Goal: Task Accomplishment & Management: Use online tool/utility

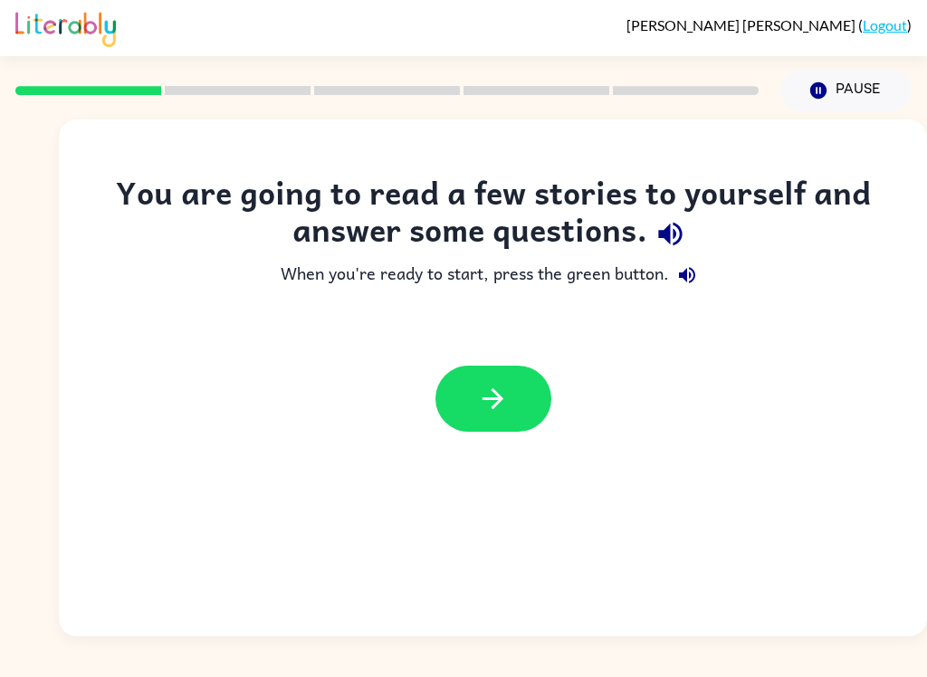
click at [461, 395] on button "button" at bounding box center [493, 399] width 116 height 66
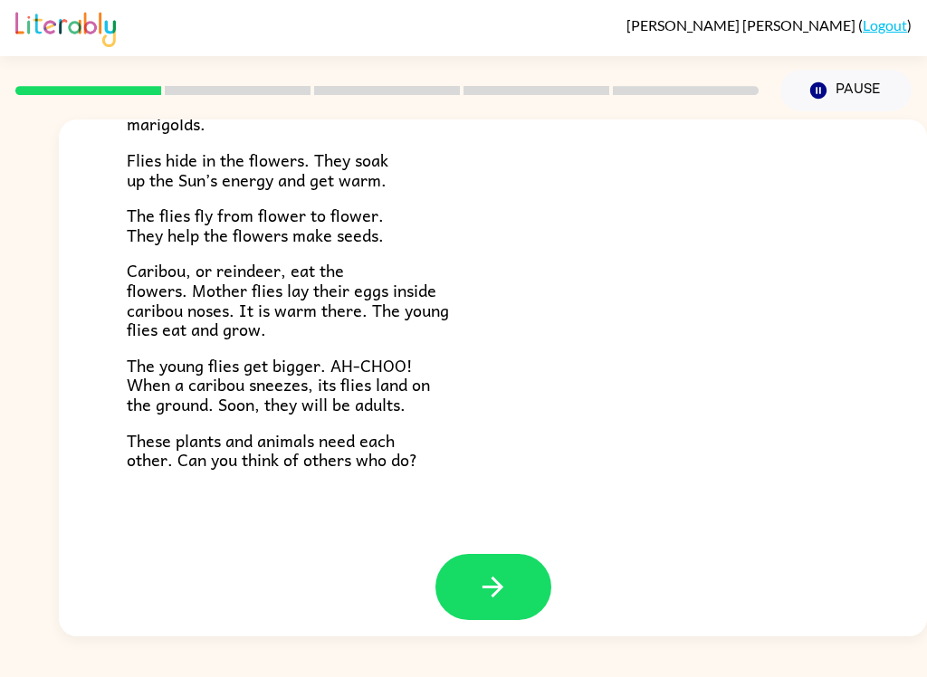
scroll to position [359, 0]
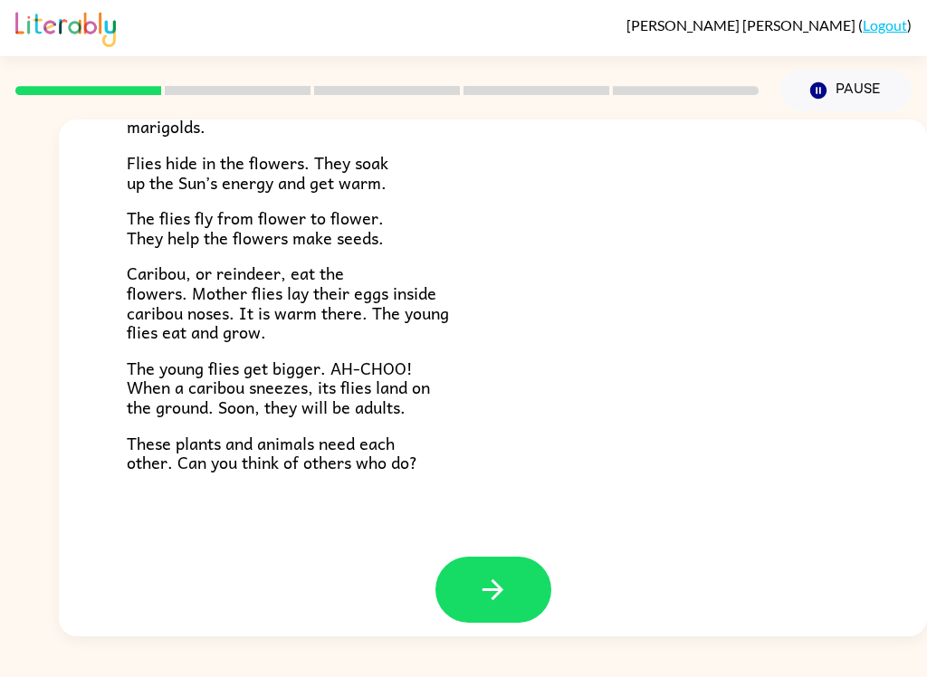
click at [471, 557] on button "button" at bounding box center [493, 590] width 116 height 66
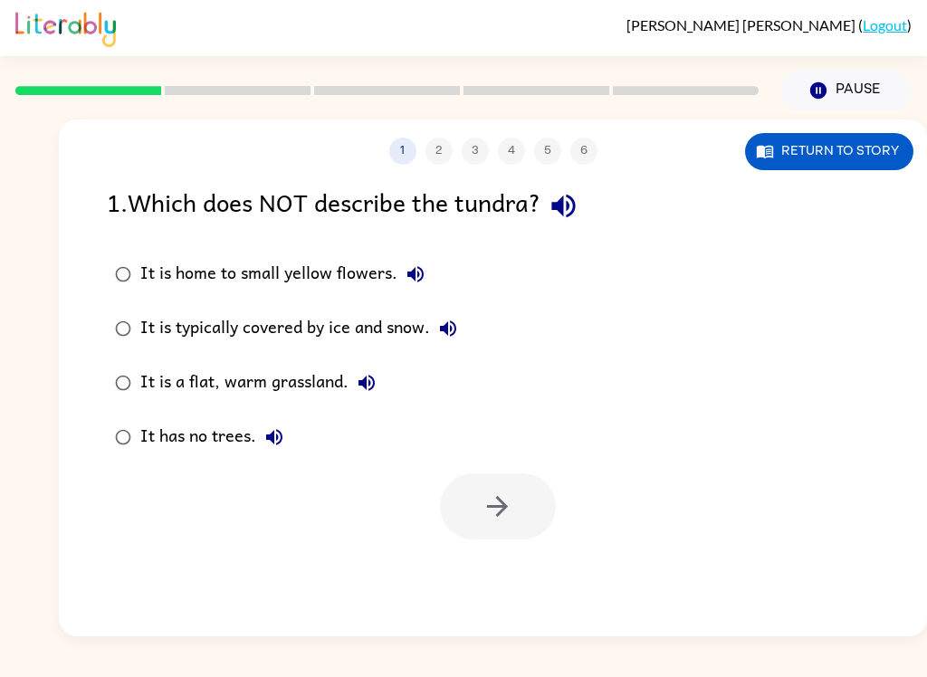
scroll to position [0, 0]
click at [134, 95] on rect at bounding box center [88, 90] width 146 height 9
click at [133, 94] on rect at bounding box center [88, 90] width 146 height 9
click at [846, 157] on button "Return to story" at bounding box center [829, 151] width 168 height 37
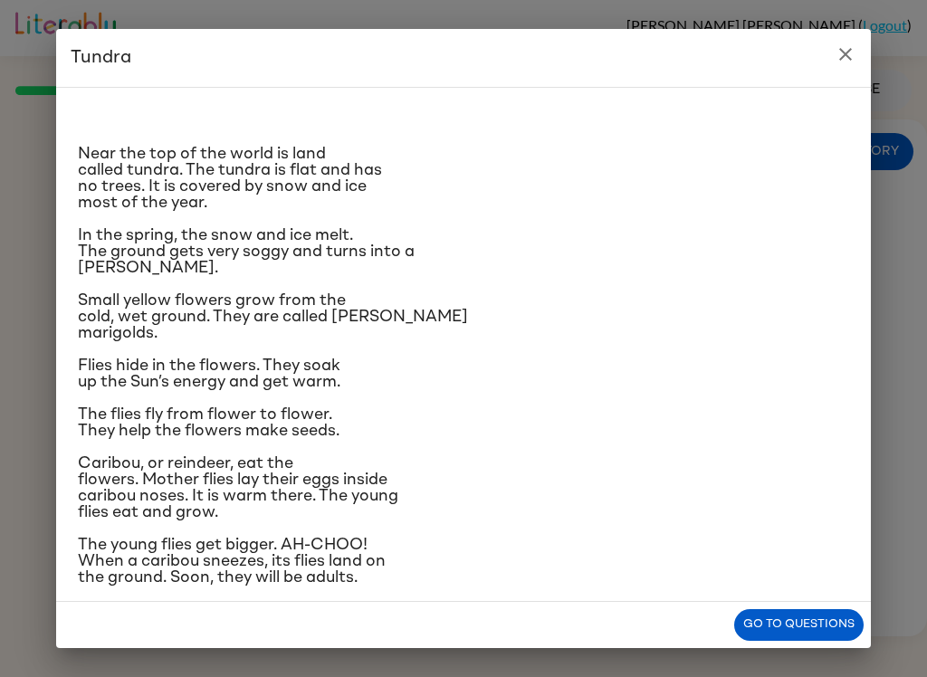
click at [868, 38] on h2 "Tundra" at bounding box center [463, 58] width 815 height 58
click at [855, 50] on icon "close" at bounding box center [846, 54] width 22 height 22
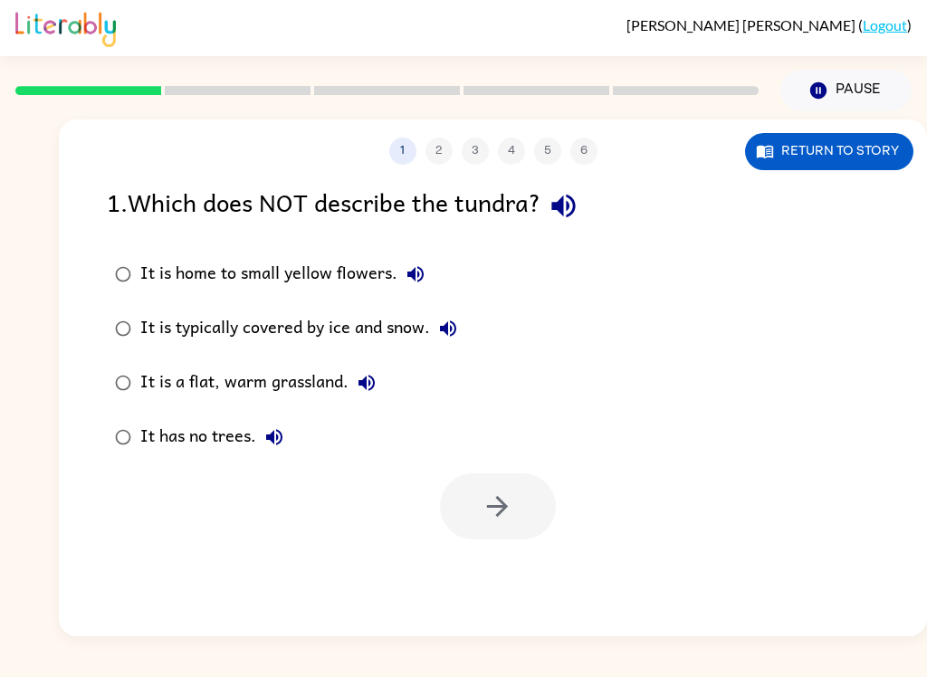
click at [104, 262] on label "It is home to small yellow flowers." at bounding box center [286, 274] width 378 height 54
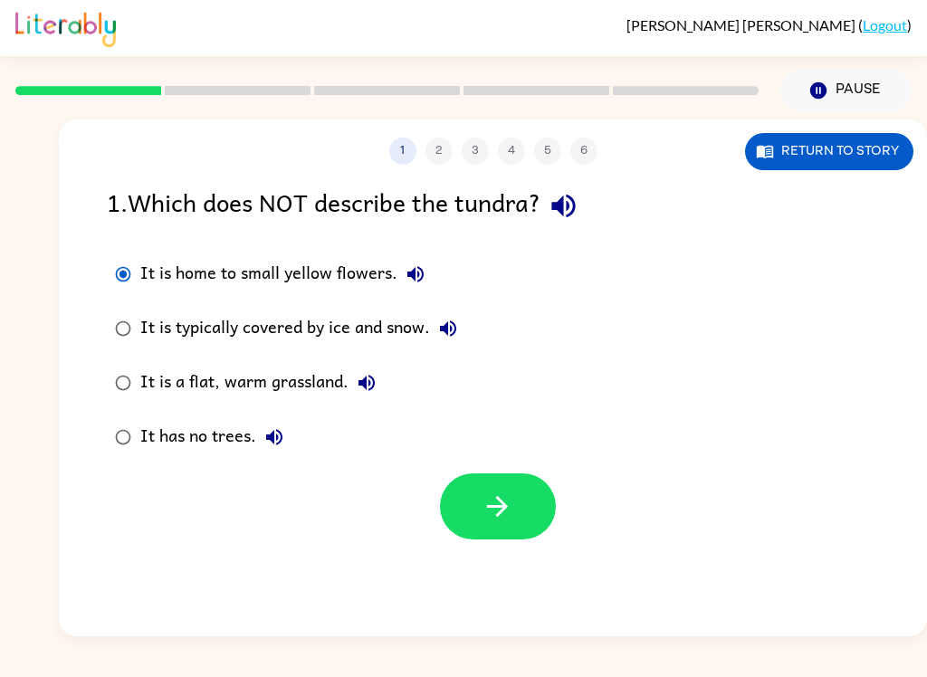
click at [104, 262] on label "It is home to small yellow flowers." at bounding box center [286, 274] width 378 height 54
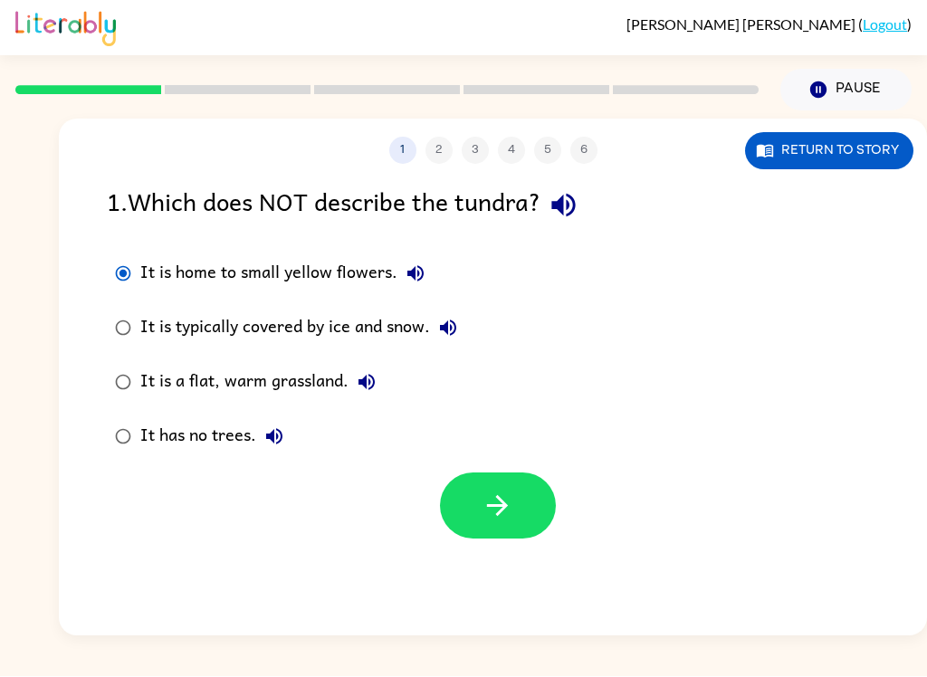
click at [412, 153] on button "1" at bounding box center [402, 151] width 27 height 27
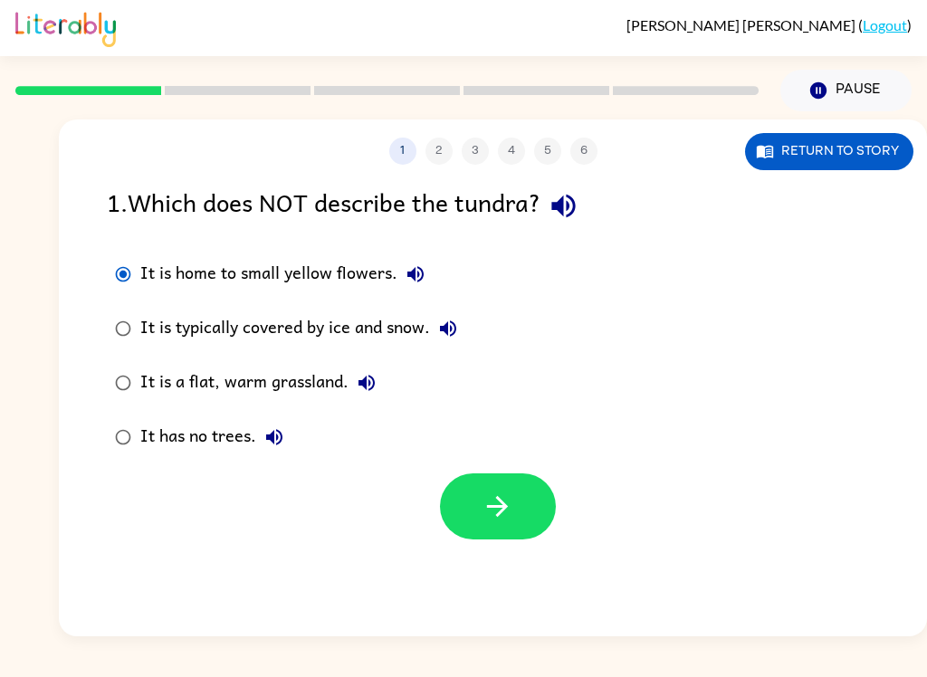
click at [412, 153] on button "1" at bounding box center [402, 151] width 27 height 27
click at [847, 20] on span "[PERSON_NAME]" at bounding box center [742, 24] width 232 height 17
click at [848, 150] on button "Return to story" at bounding box center [829, 151] width 168 height 37
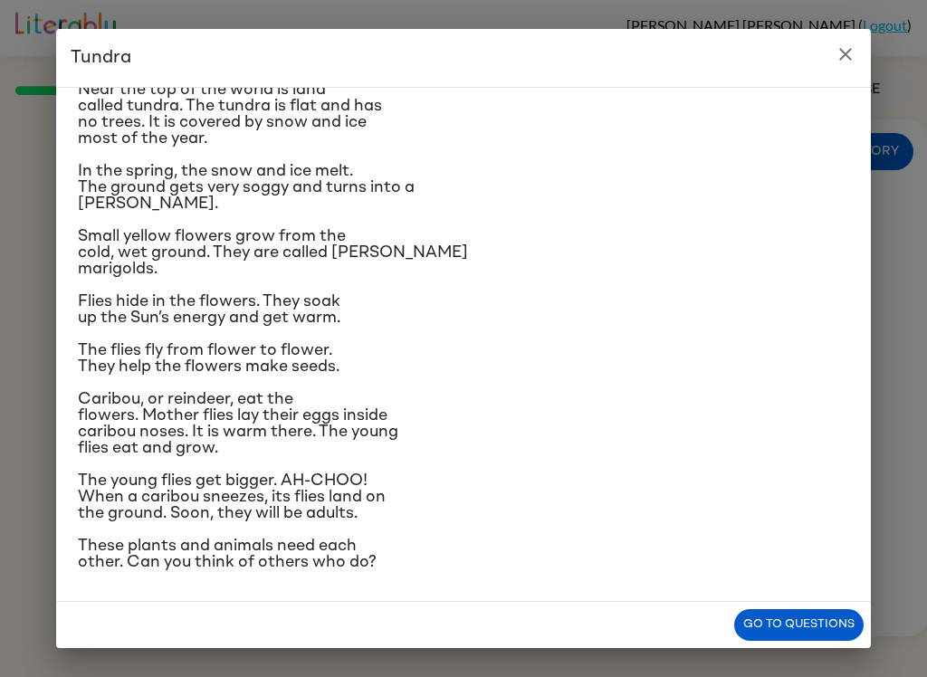
scroll to position [191, 0]
click at [837, 50] on icon "close" at bounding box center [846, 54] width 22 height 22
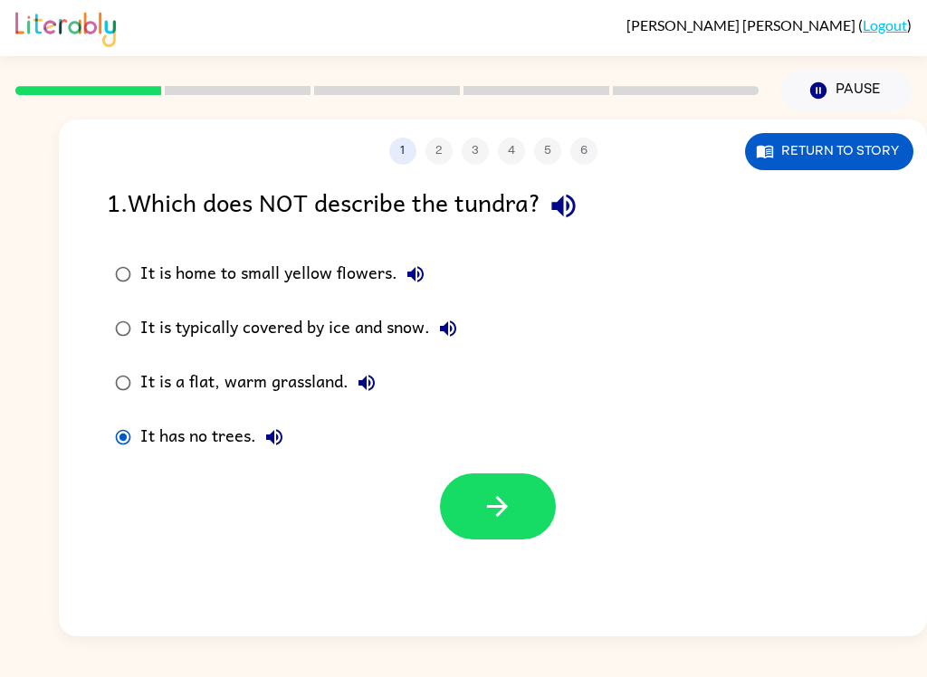
click at [510, 539] on button "button" at bounding box center [498, 506] width 116 height 66
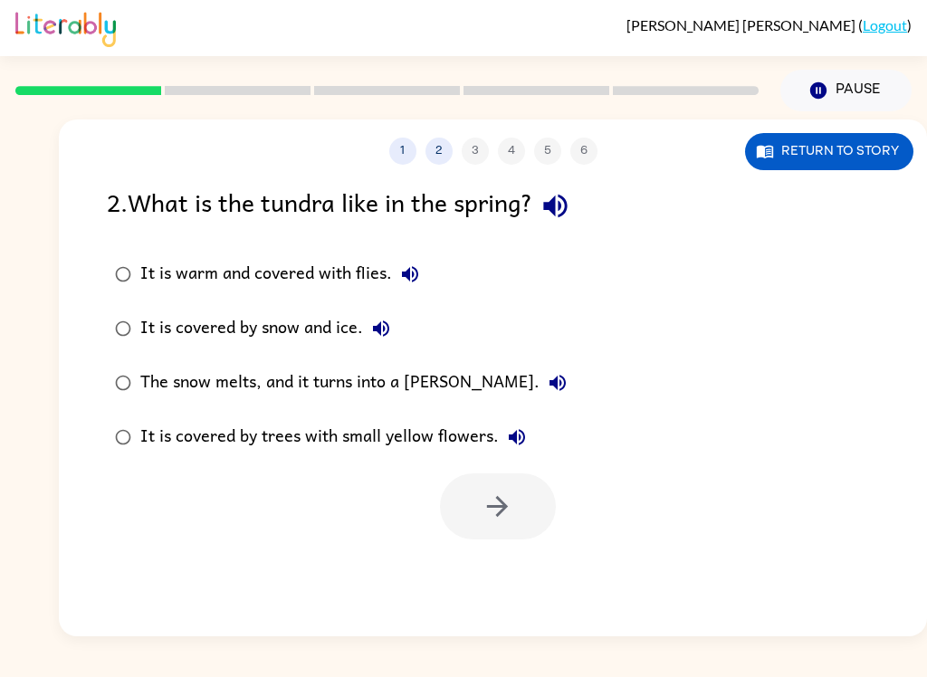
click at [525, 498] on div at bounding box center [498, 506] width 116 height 66
click at [523, 528] on div at bounding box center [498, 506] width 116 height 66
click at [529, 521] on div at bounding box center [498, 506] width 116 height 66
click at [537, 529] on div at bounding box center [498, 506] width 116 height 66
click at [511, 524] on div at bounding box center [498, 506] width 116 height 66
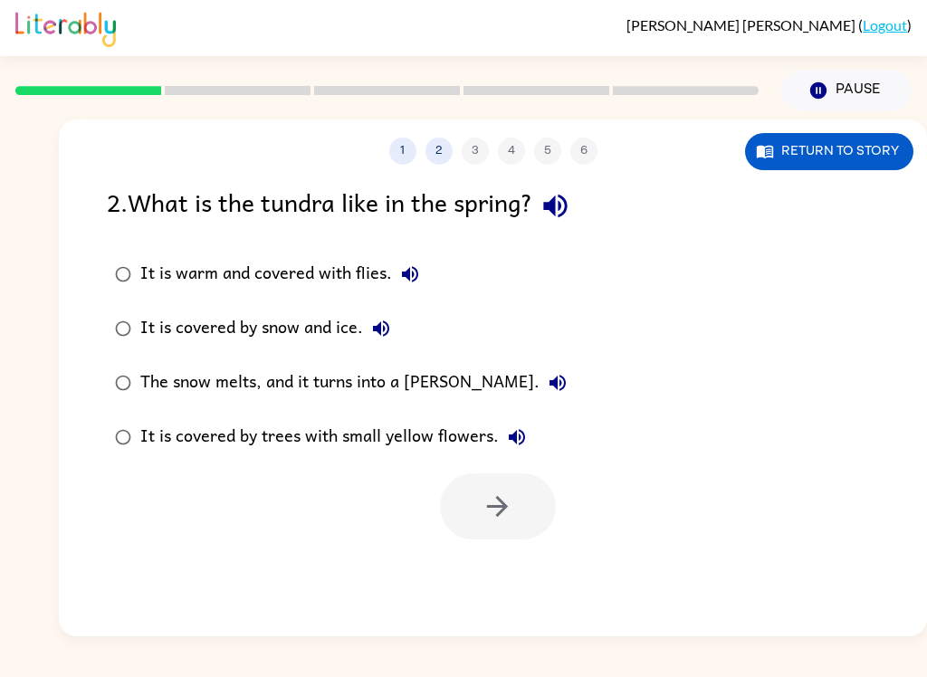
click at [511, 524] on div at bounding box center [498, 506] width 116 height 66
click at [228, 103] on div at bounding box center [387, 90] width 765 height 63
click at [442, 139] on button "2" at bounding box center [438, 151] width 27 height 27
click at [484, 140] on div "1 2 3 4 5 6" at bounding box center [493, 151] width 868 height 27
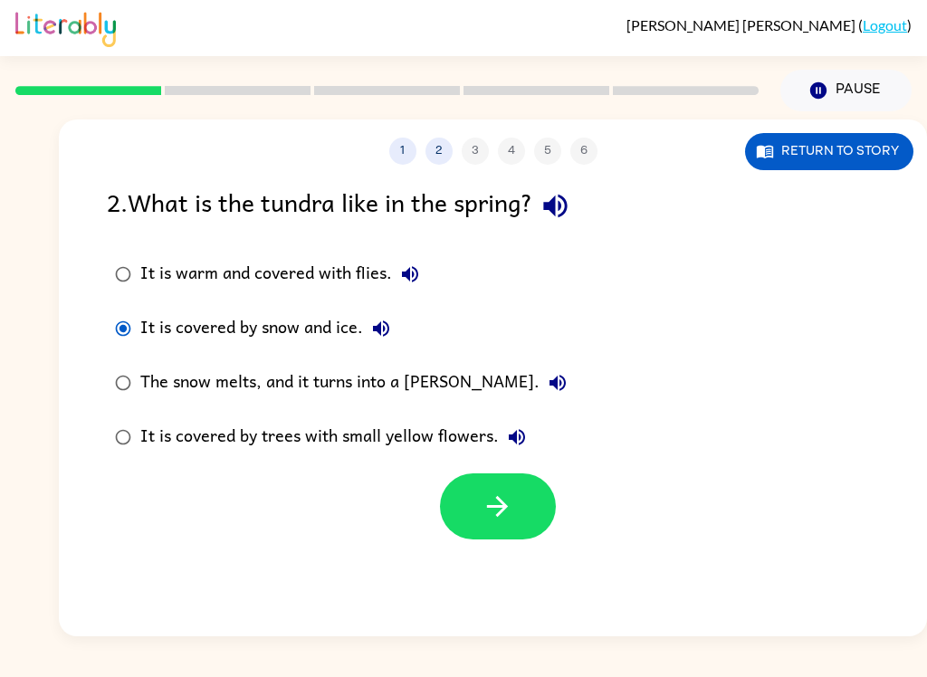
click at [520, 509] on button "button" at bounding box center [498, 506] width 116 height 66
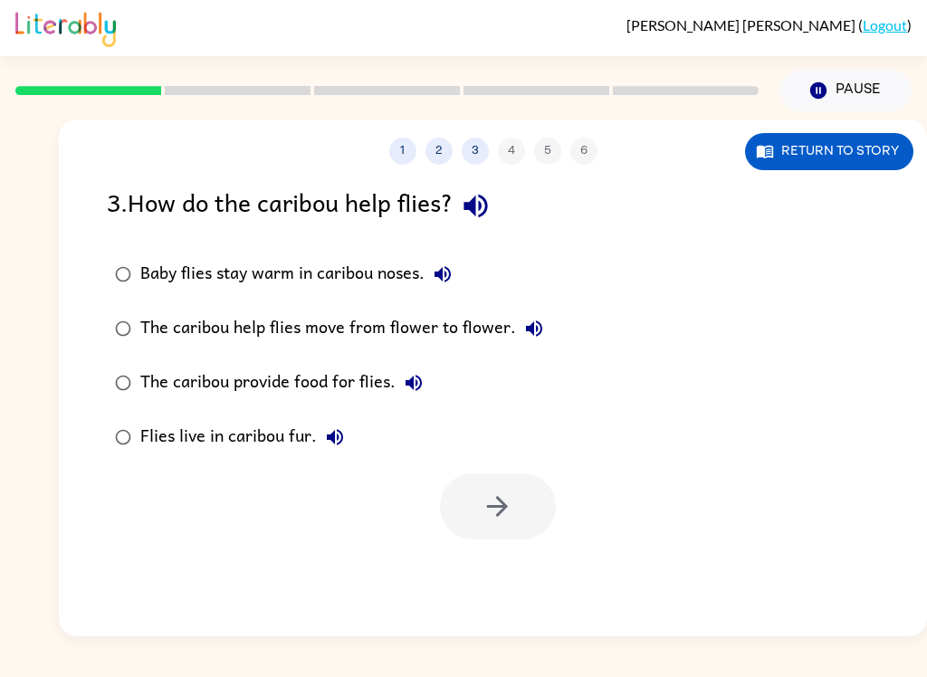
click at [501, 533] on div at bounding box center [498, 506] width 116 height 66
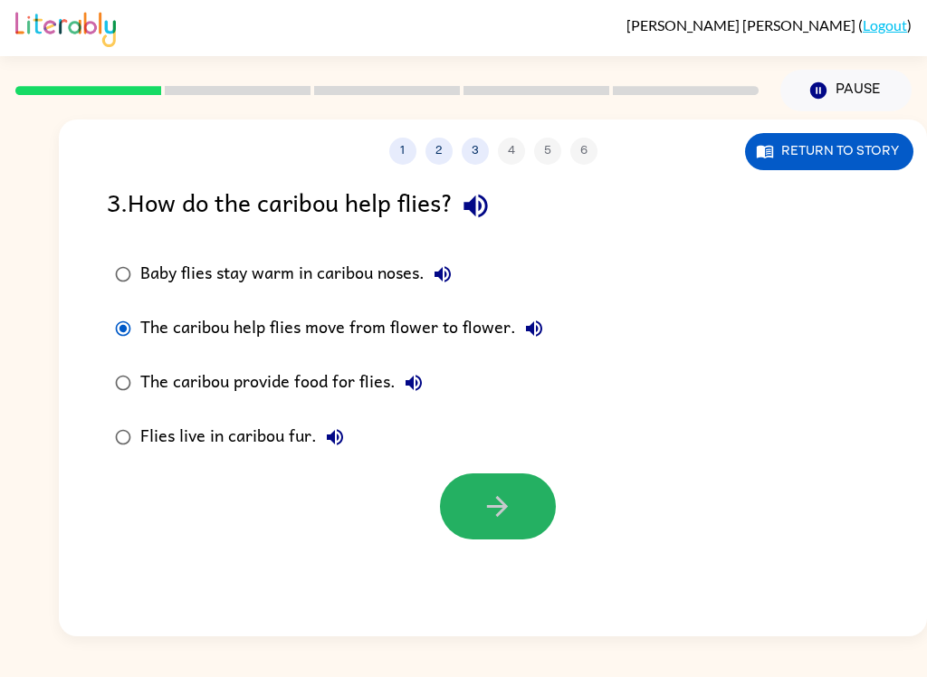
click at [507, 508] on icon "button" at bounding box center [497, 506] width 21 height 21
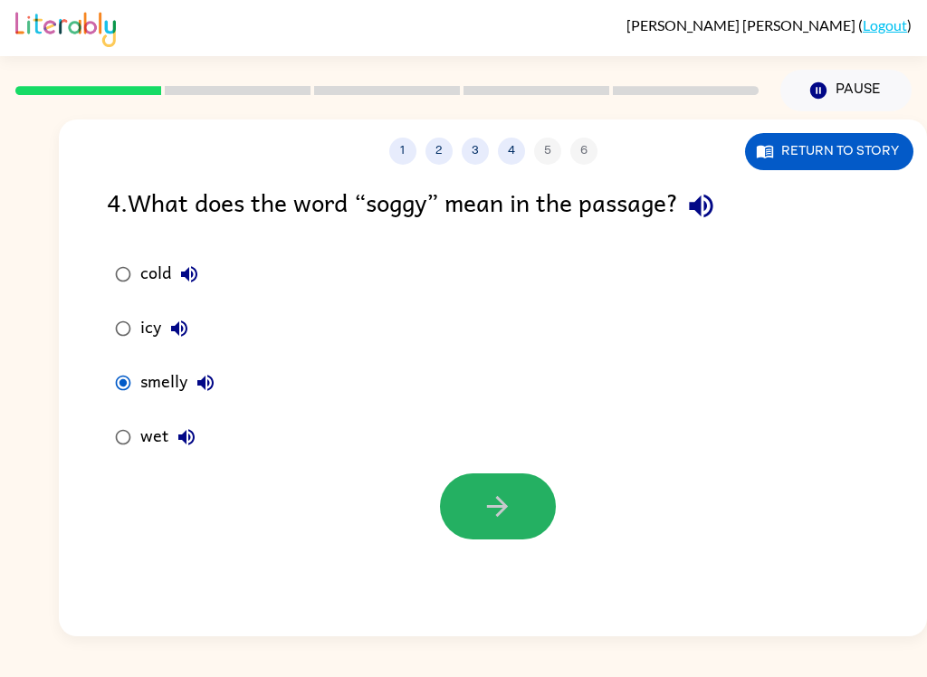
click at [520, 510] on button "button" at bounding box center [498, 506] width 116 height 66
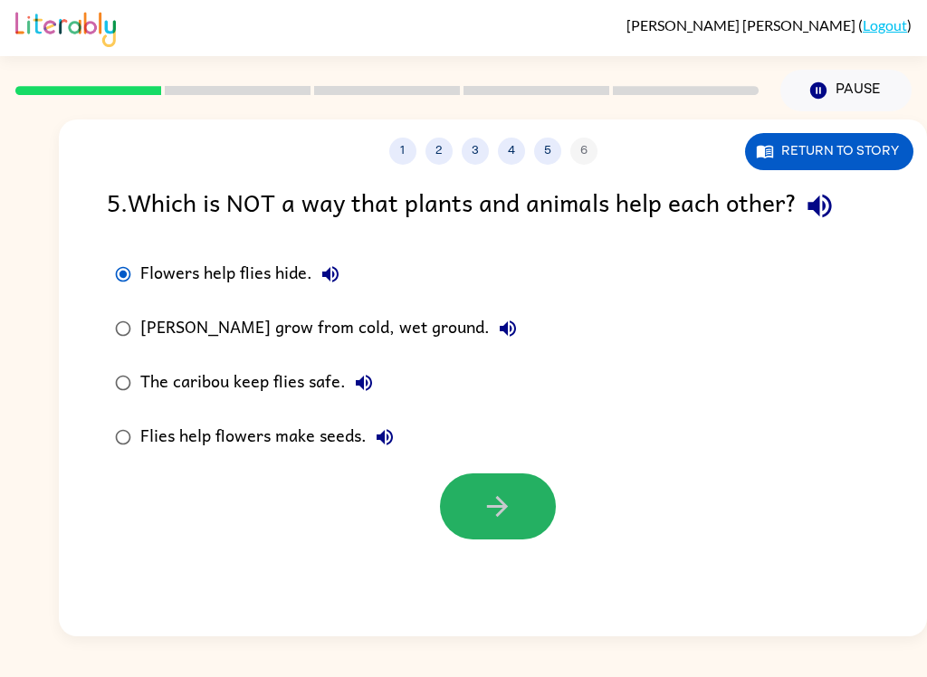
click at [465, 526] on button "button" at bounding box center [498, 506] width 116 height 66
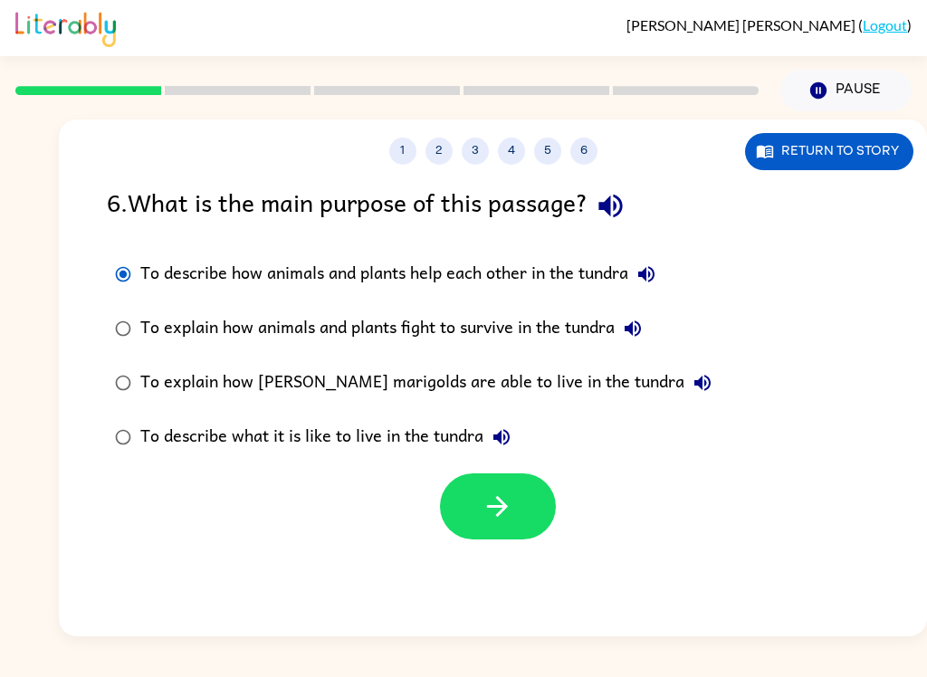
click at [489, 530] on button "button" at bounding box center [498, 506] width 116 height 66
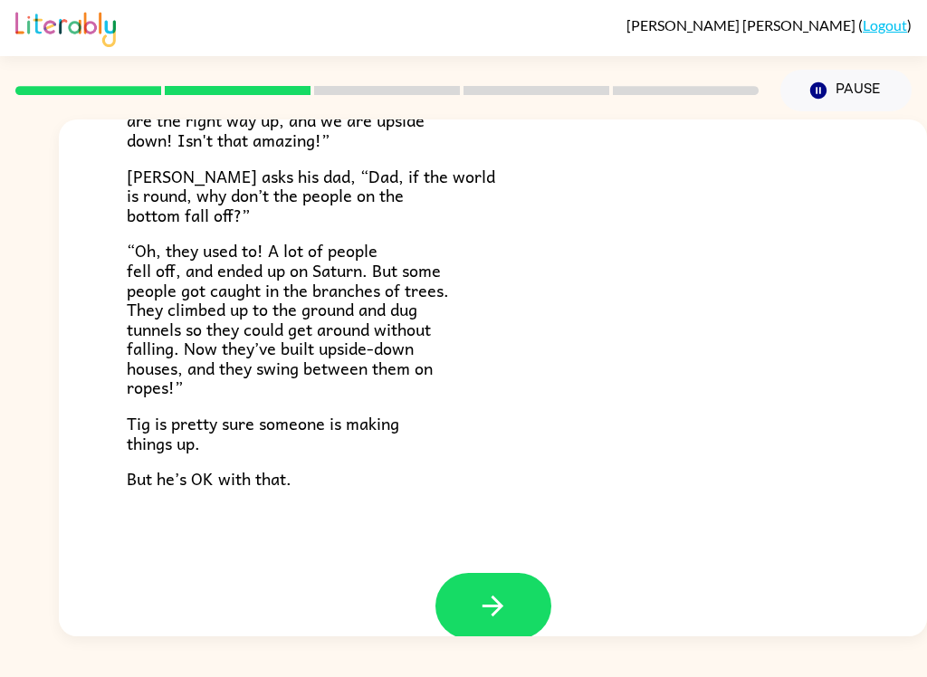
scroll to position [501, 0]
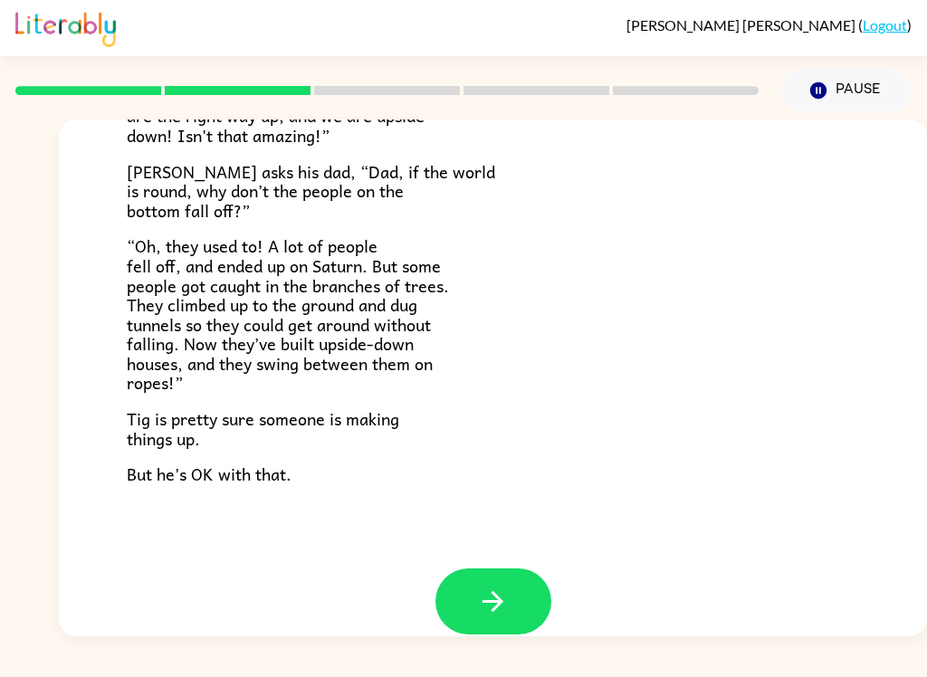
click at [511, 604] on button "button" at bounding box center [493, 601] width 116 height 66
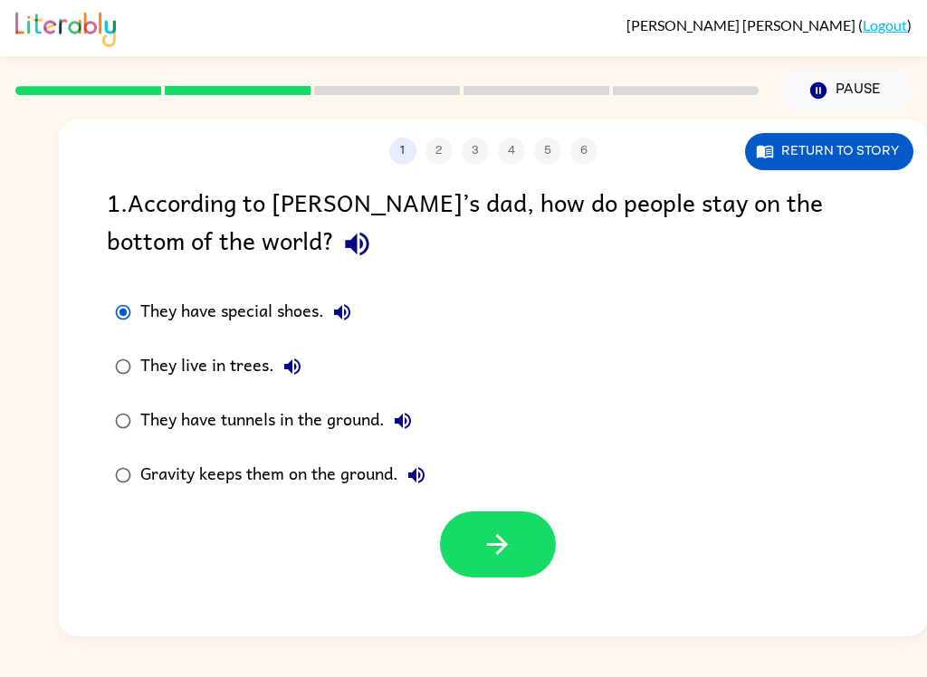
click at [499, 555] on icon "button" at bounding box center [497, 544] width 21 height 21
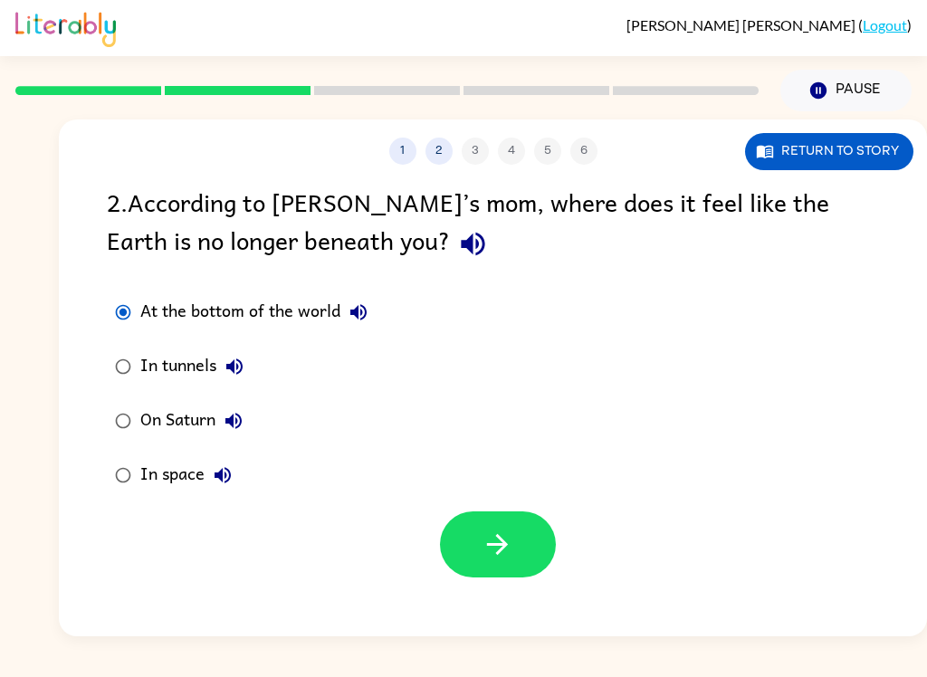
click at [504, 574] on button "button" at bounding box center [498, 544] width 116 height 66
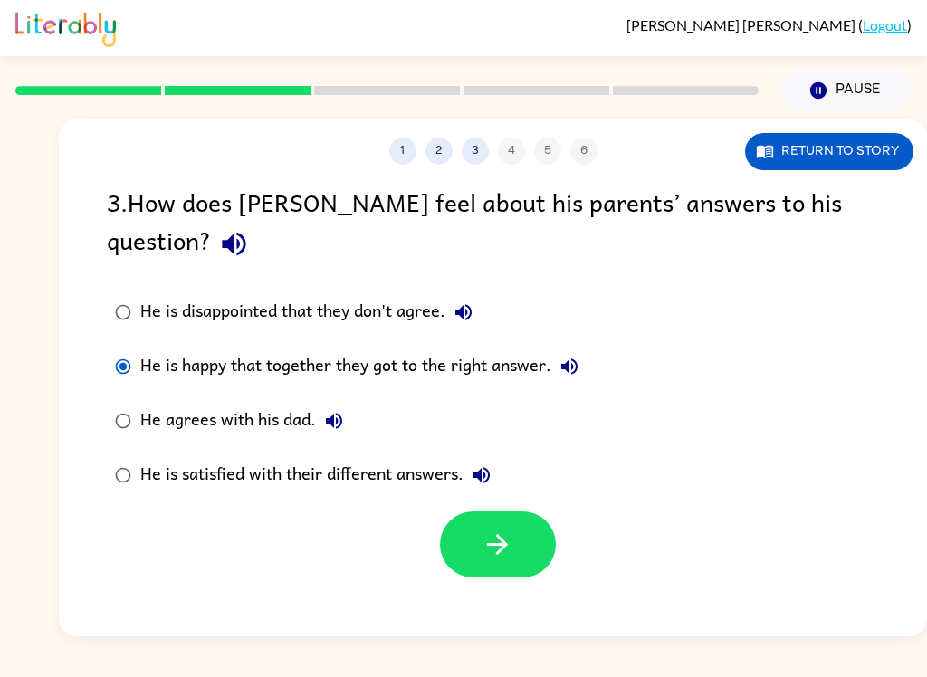
click at [501, 539] on button "button" at bounding box center [498, 544] width 116 height 66
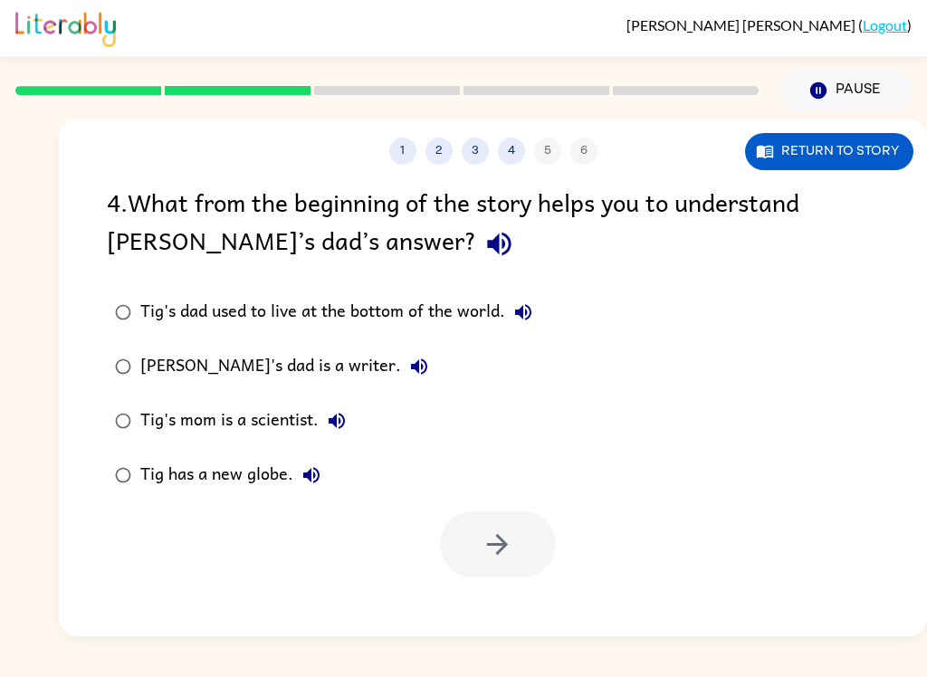
click at [113, 386] on label "[PERSON_NAME]'s dad is a writer." at bounding box center [323, 366] width 453 height 54
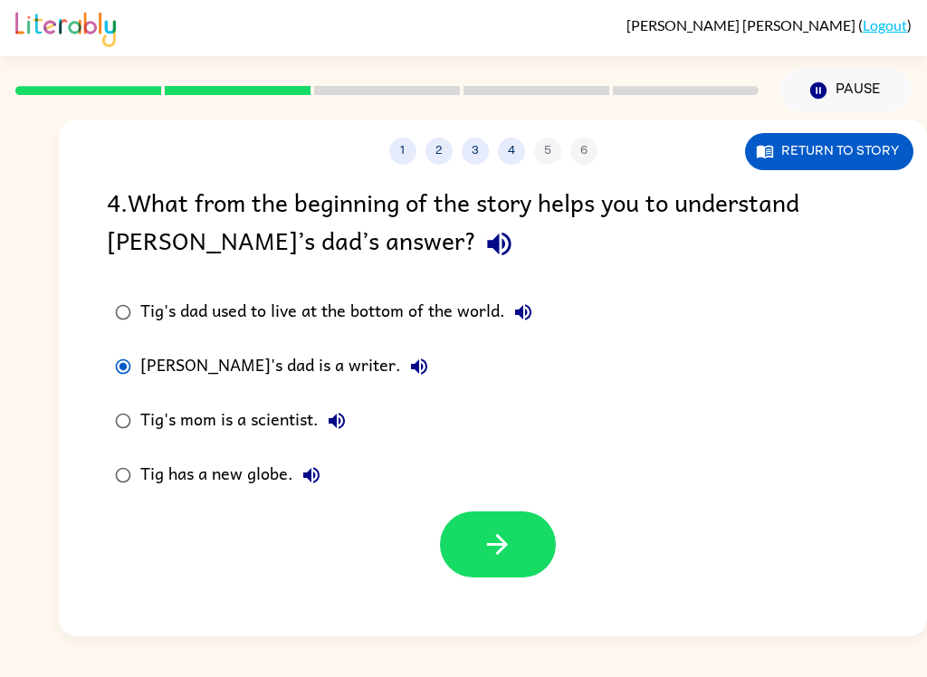
click at [499, 539] on icon "button" at bounding box center [497, 544] width 21 height 21
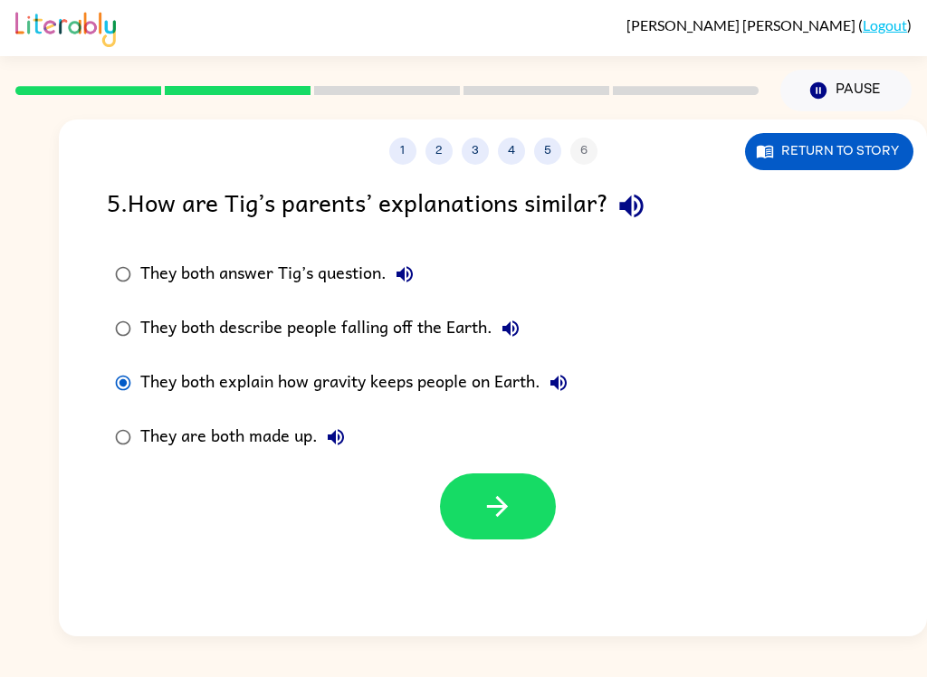
click at [517, 523] on button "button" at bounding box center [498, 506] width 116 height 66
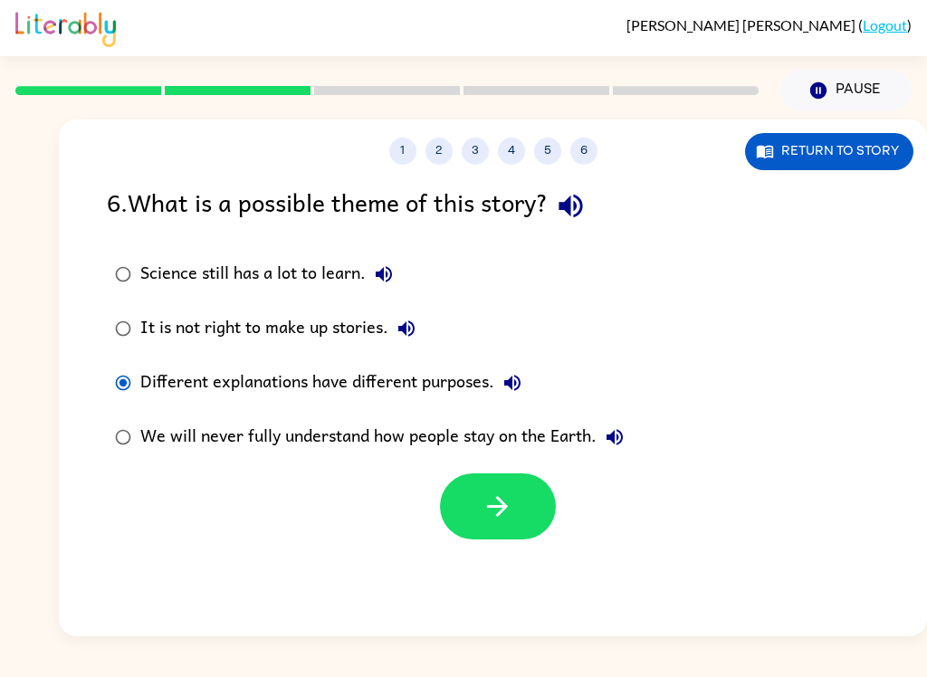
click at [520, 528] on button "button" at bounding box center [498, 506] width 116 height 66
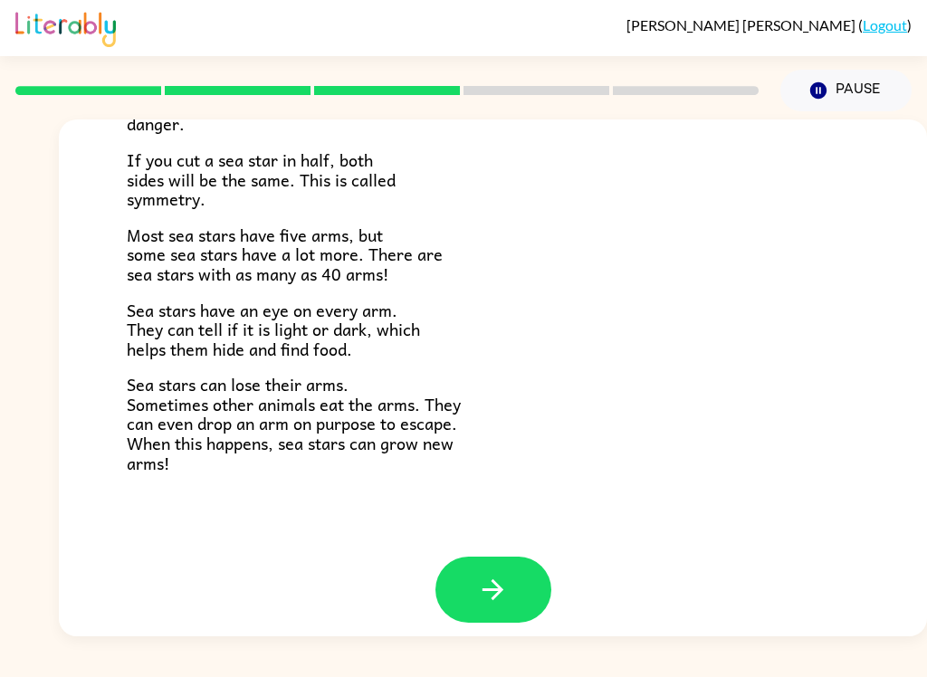
scroll to position [506, 0]
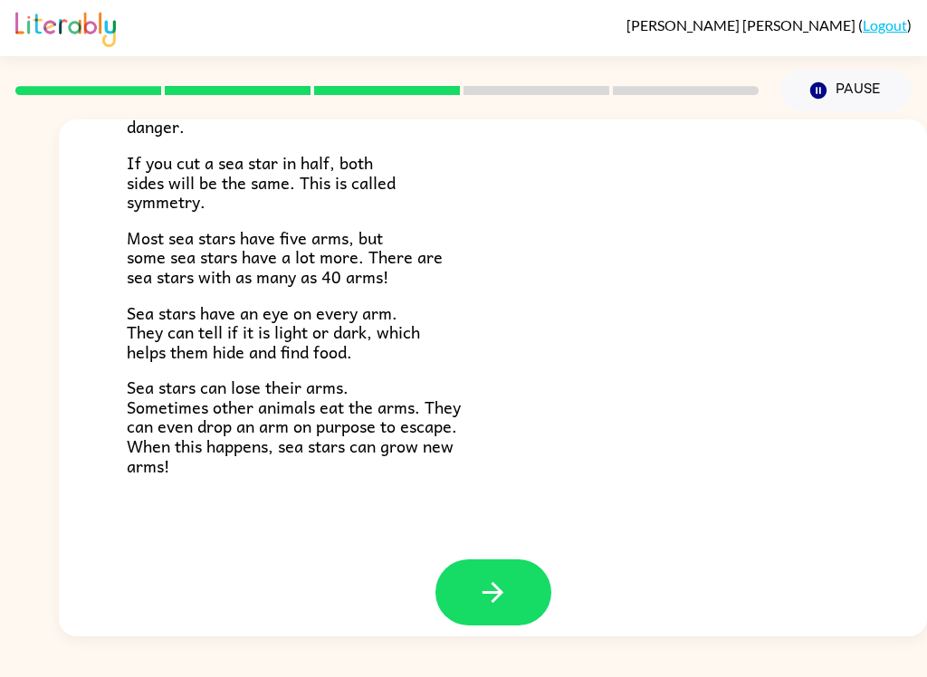
click at [506, 593] on button "button" at bounding box center [493, 592] width 116 height 66
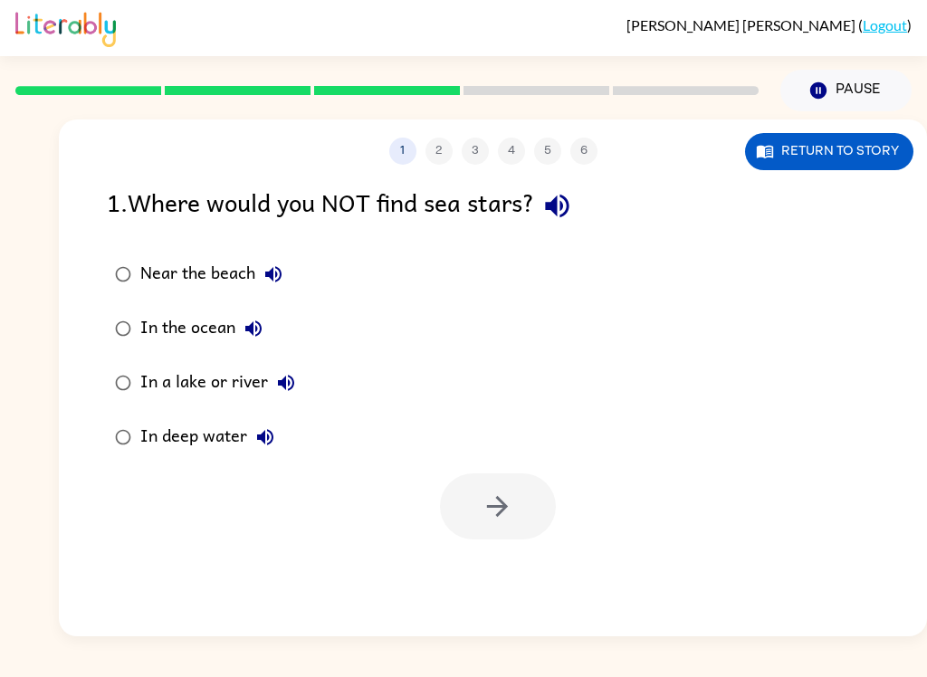
click at [106, 115] on div at bounding box center [387, 90] width 765 height 63
click at [813, 96] on icon "button" at bounding box center [818, 90] width 16 height 16
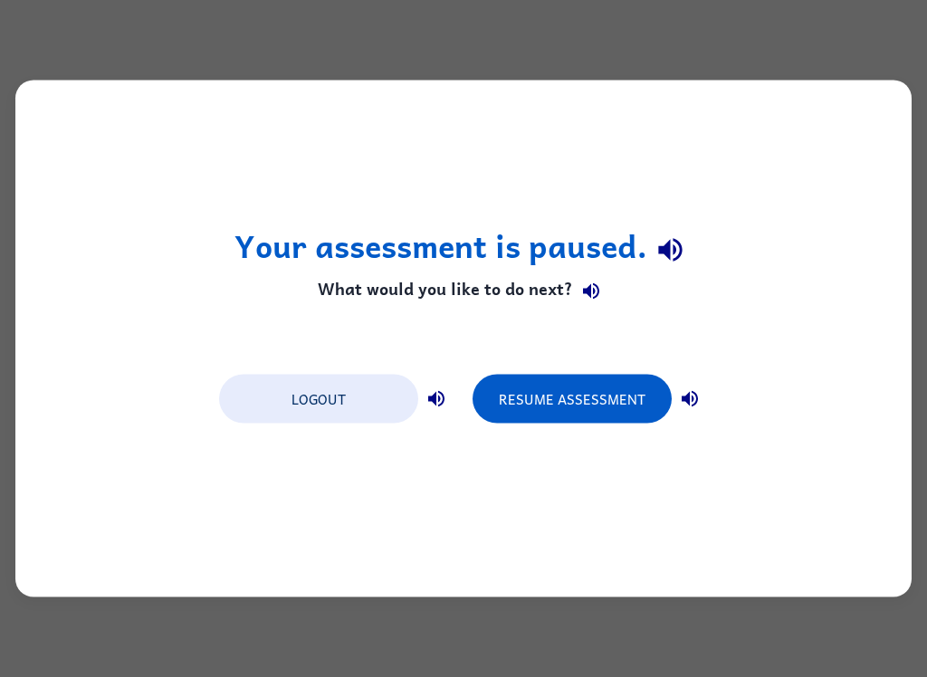
click at [614, 405] on button "Resume Assessment" at bounding box center [571, 399] width 199 height 49
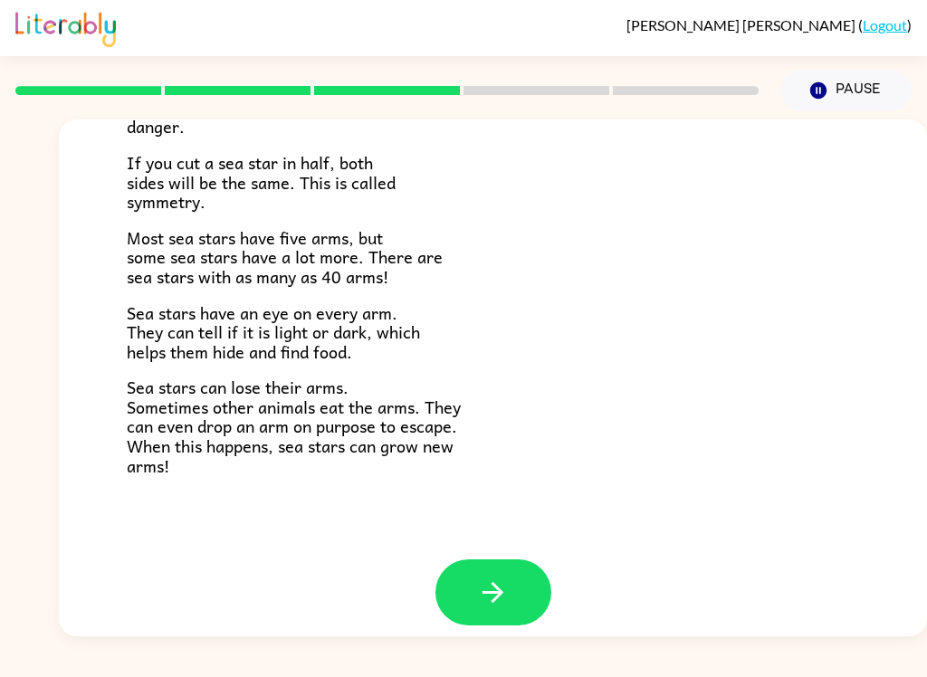
click at [490, 579] on icon "button" at bounding box center [493, 593] width 32 height 32
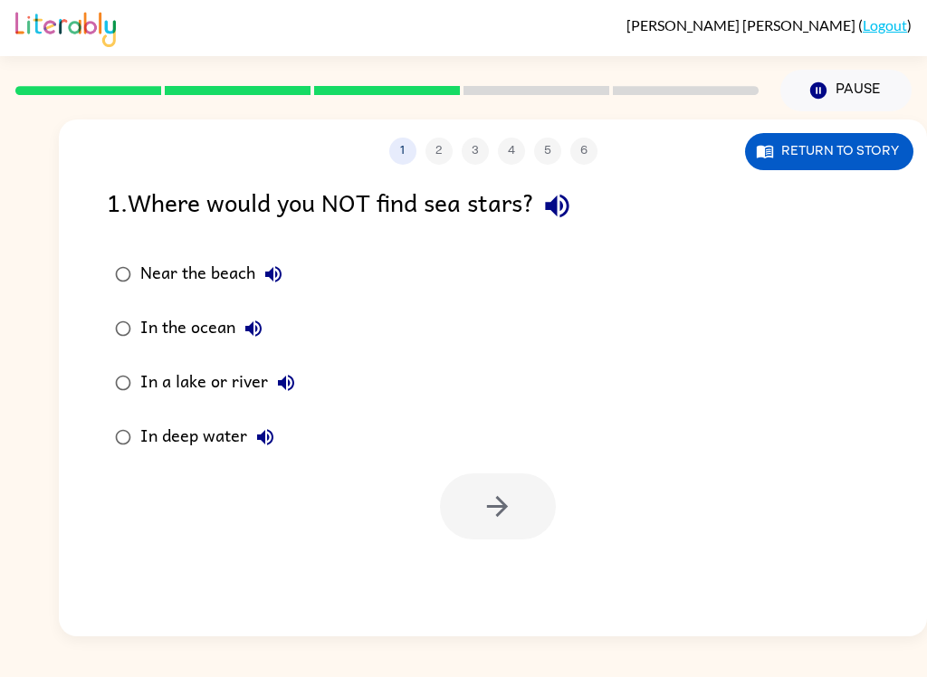
scroll to position [0, 0]
click at [491, 526] on div at bounding box center [498, 506] width 116 height 66
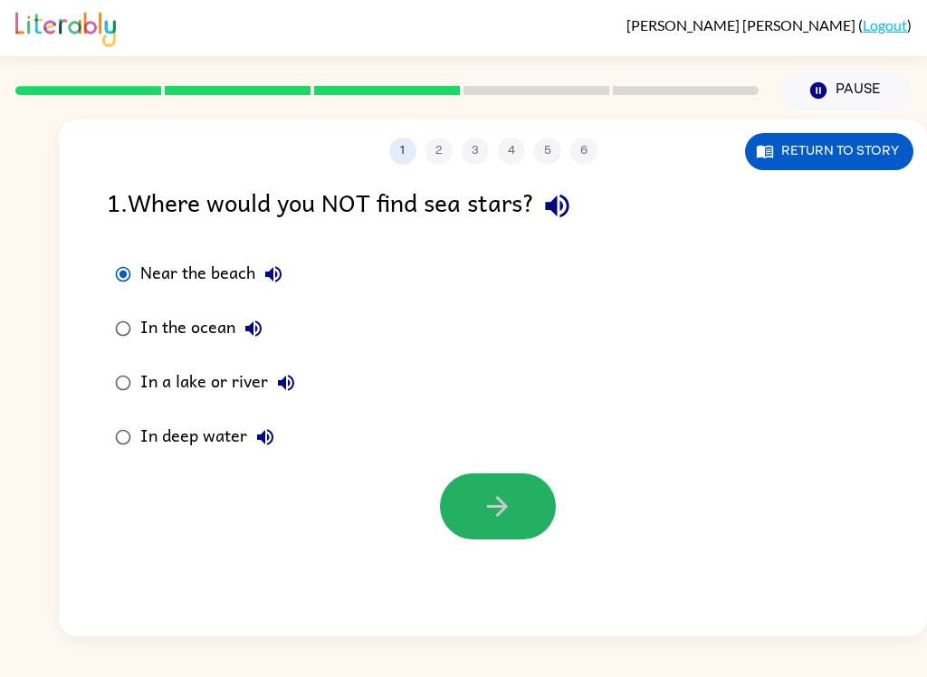
click at [523, 523] on button "button" at bounding box center [498, 506] width 116 height 66
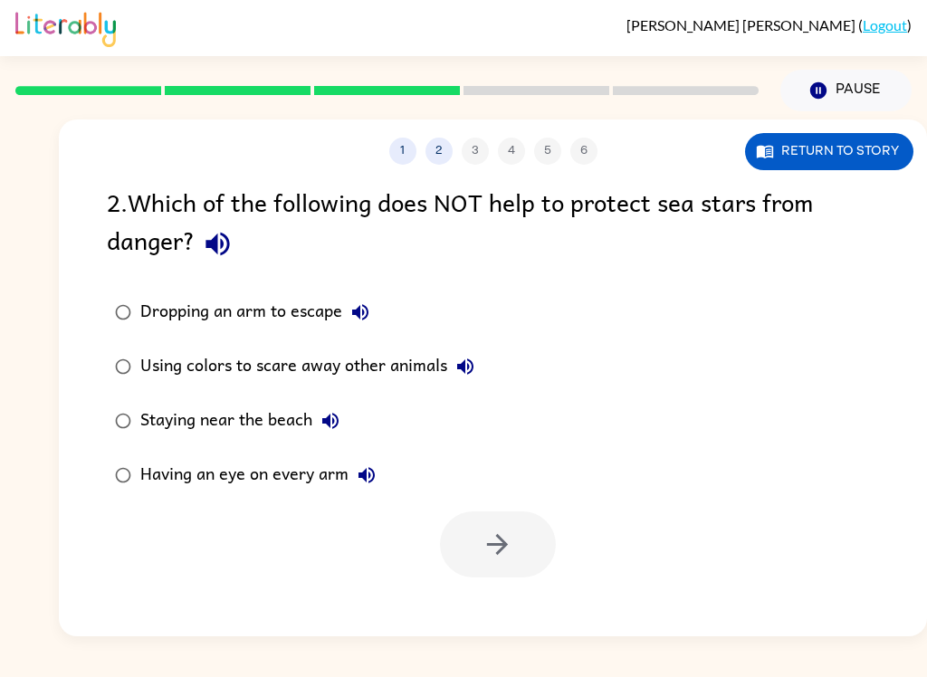
click at [498, 561] on div at bounding box center [498, 544] width 116 height 66
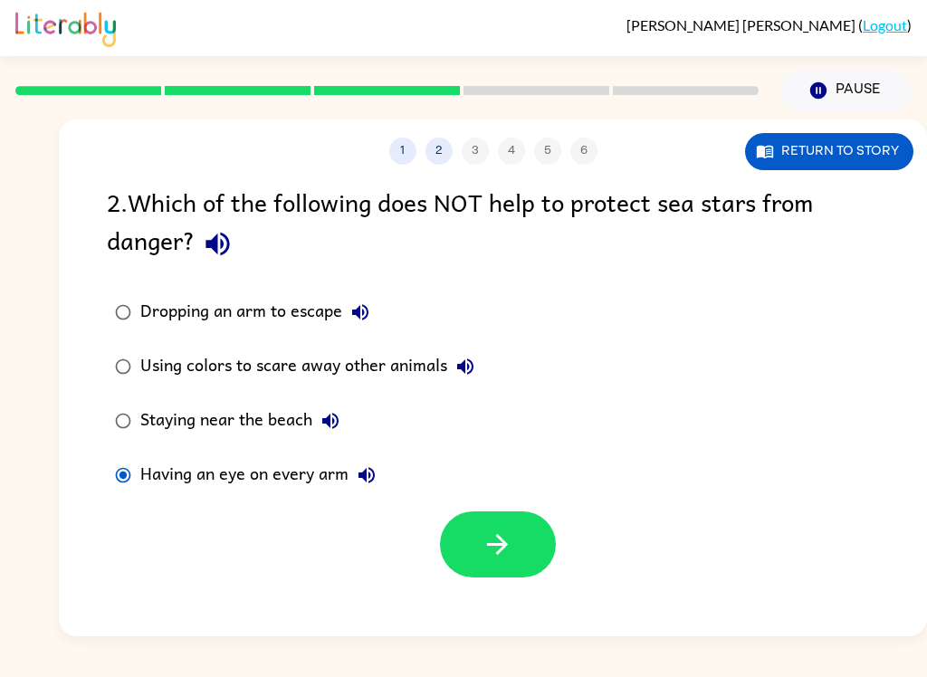
click at [523, 558] on button "button" at bounding box center [498, 544] width 116 height 66
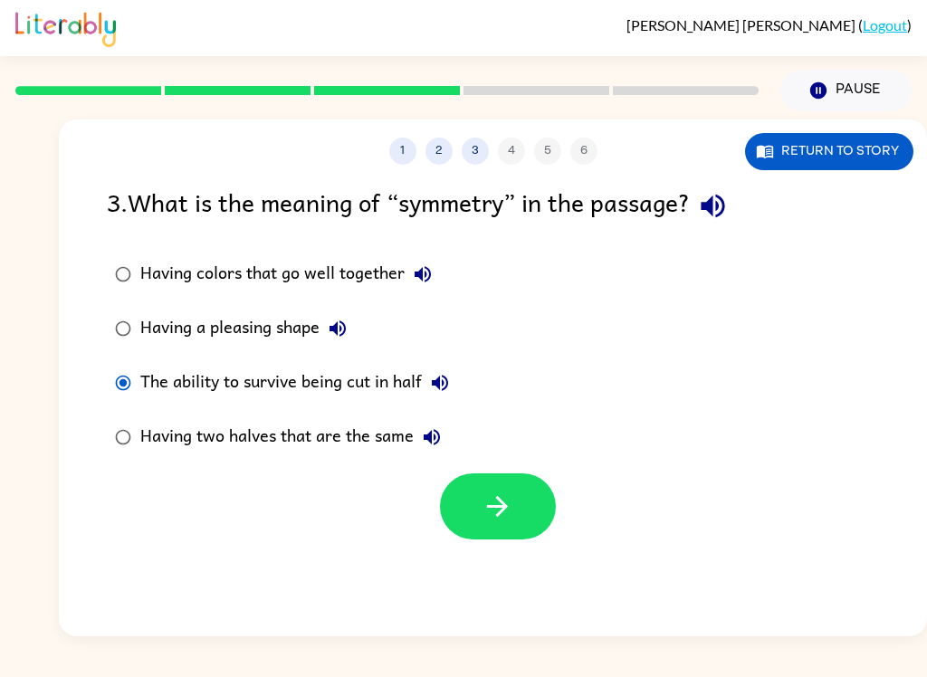
click at [516, 524] on button "button" at bounding box center [498, 506] width 116 height 66
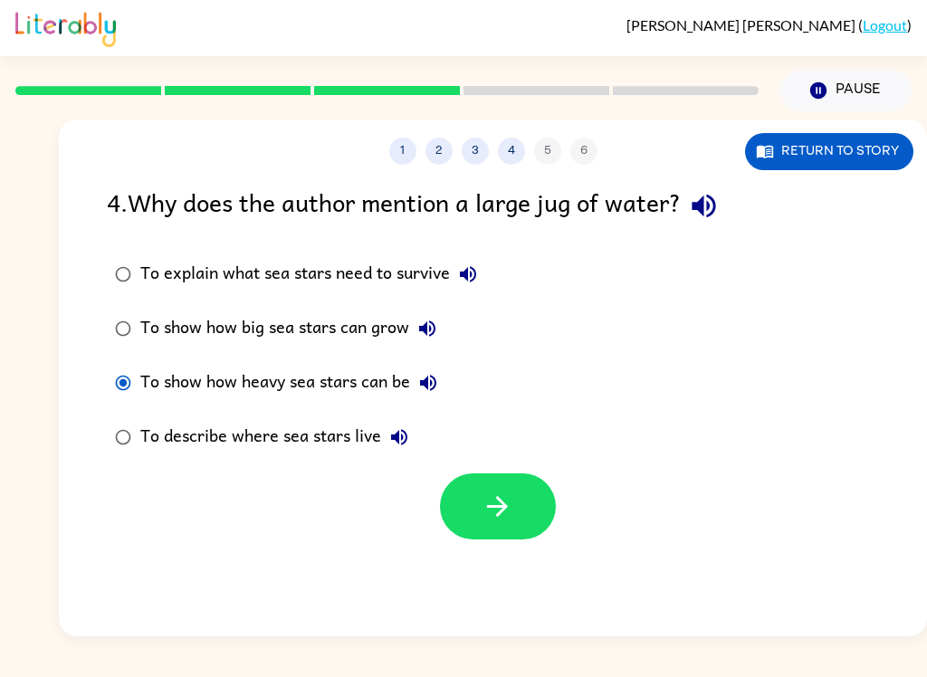
click at [510, 530] on button "button" at bounding box center [498, 506] width 116 height 66
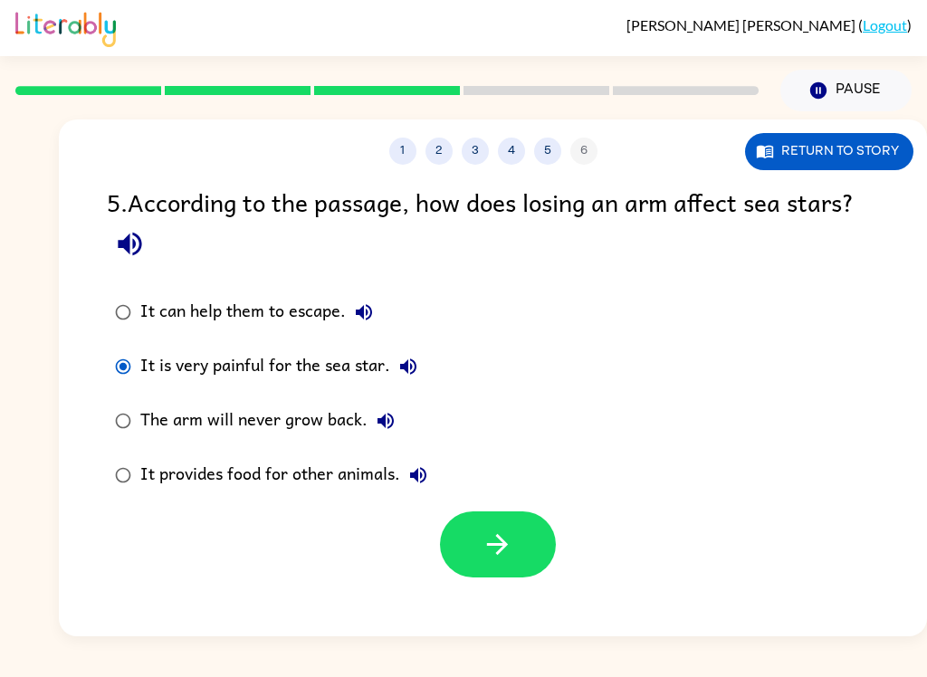
click at [510, 555] on icon "button" at bounding box center [498, 545] width 32 height 32
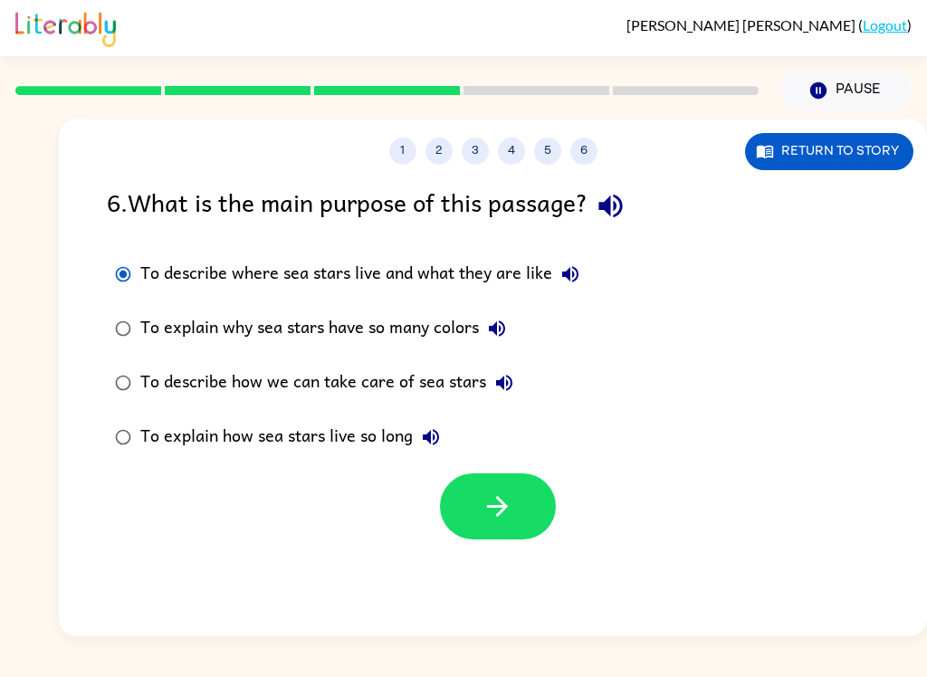
click at [532, 520] on button "button" at bounding box center [498, 506] width 116 height 66
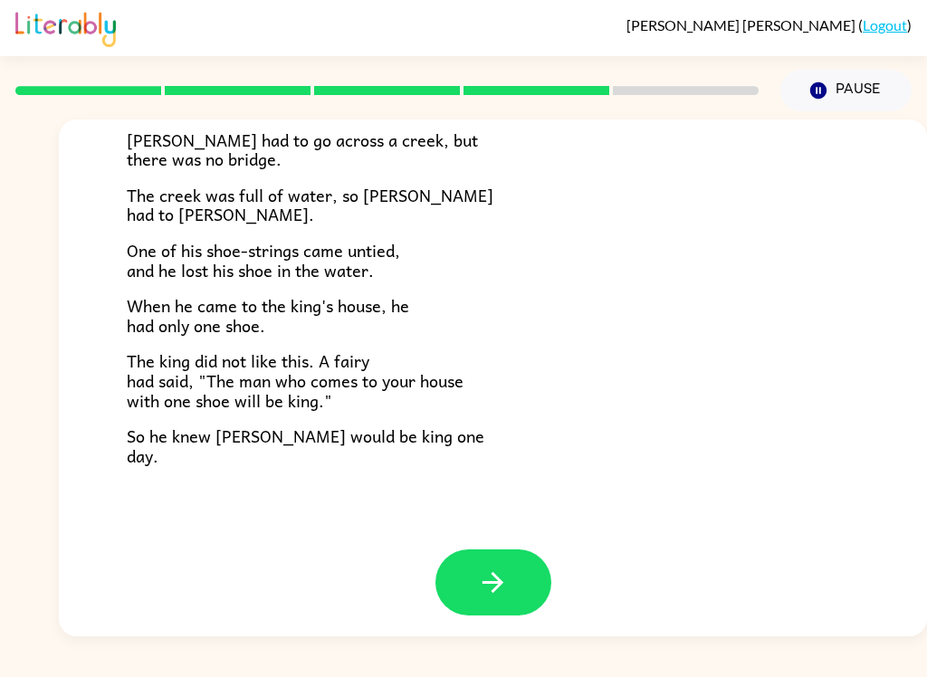
scroll to position [300, 0]
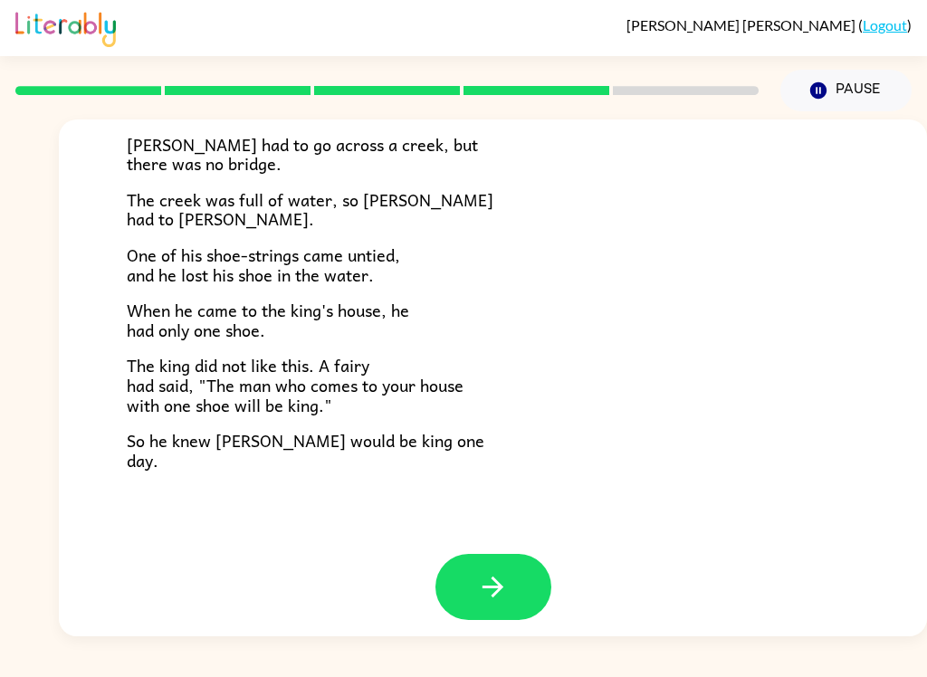
click at [502, 596] on button "button" at bounding box center [493, 587] width 116 height 66
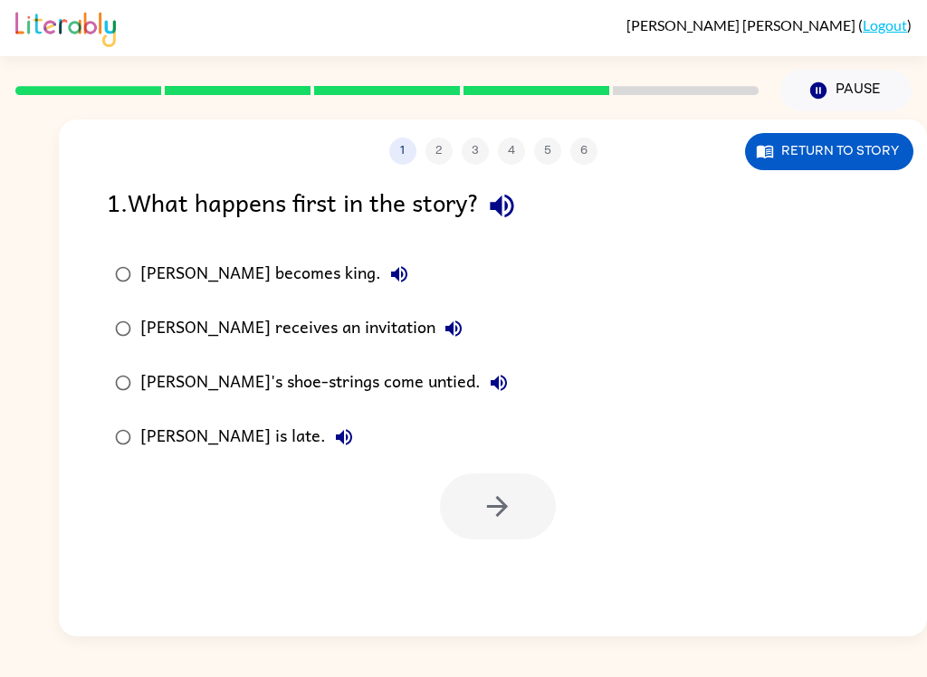
scroll to position [0, 0]
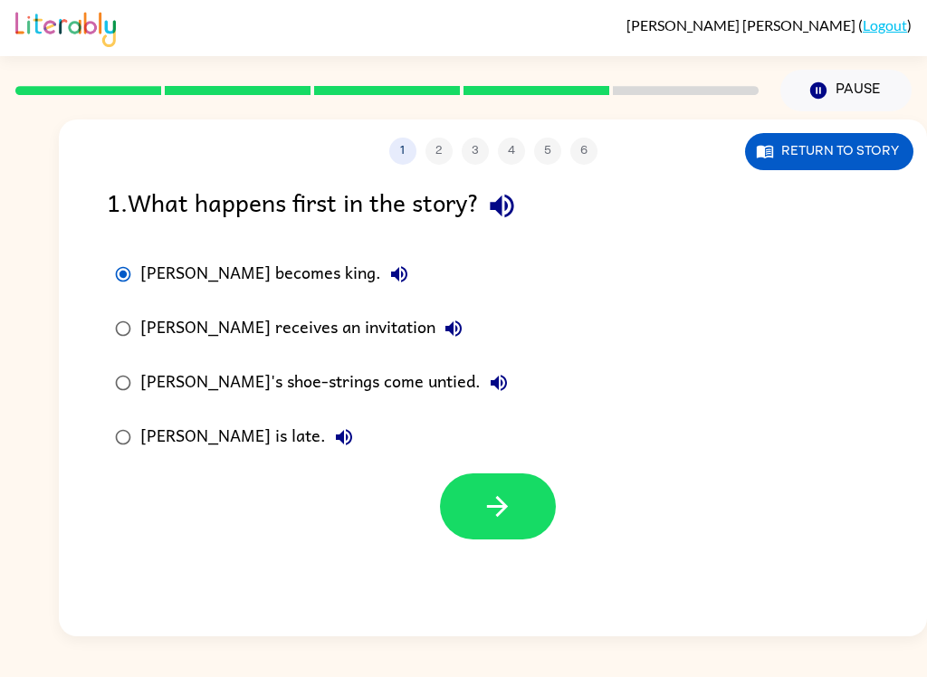
click at [486, 525] on button "button" at bounding box center [498, 506] width 116 height 66
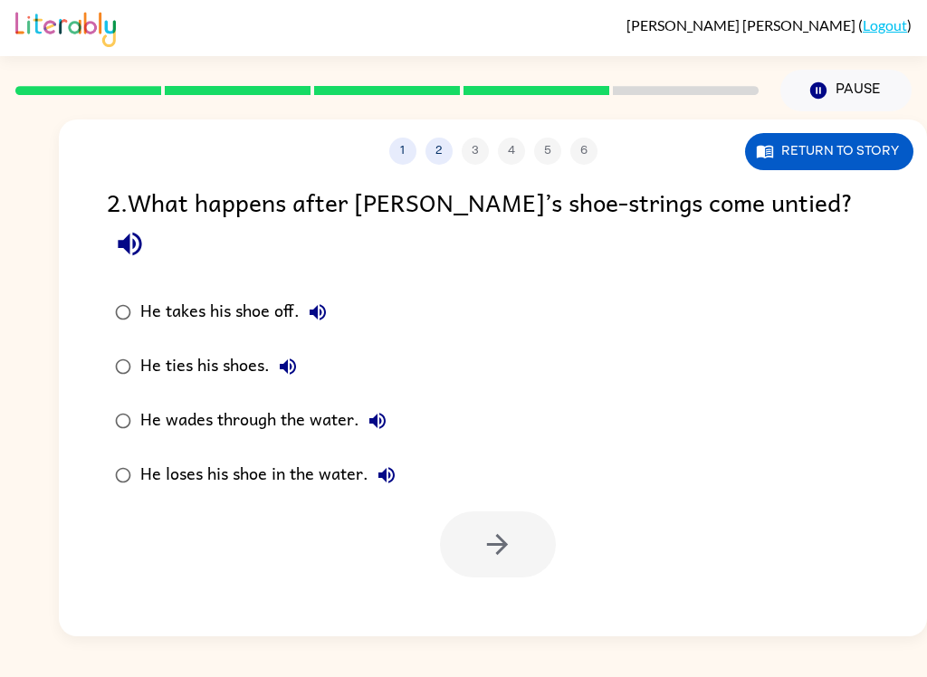
click at [509, 523] on div at bounding box center [498, 544] width 116 height 66
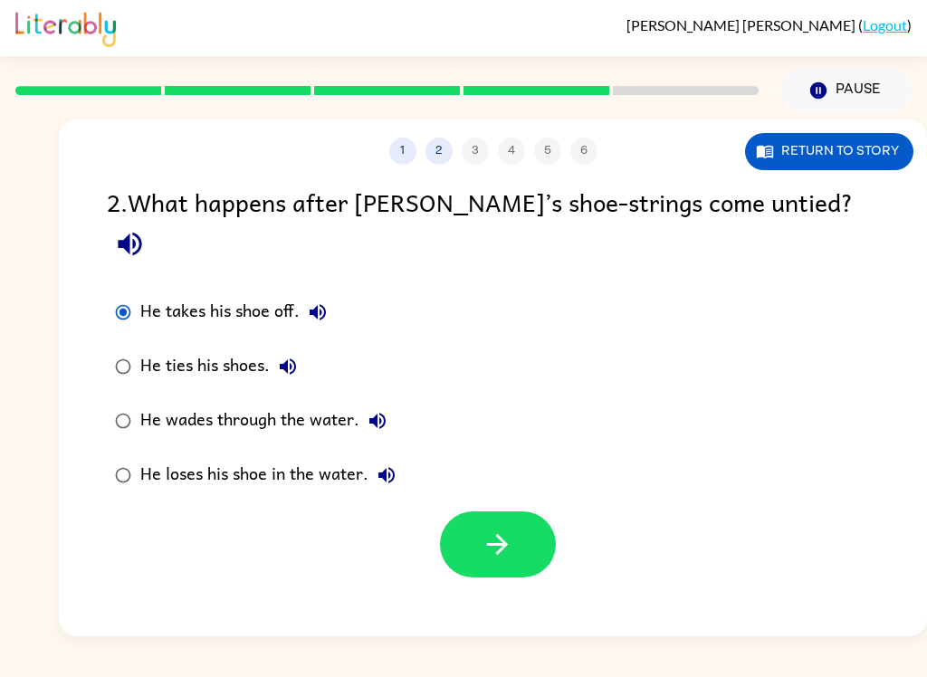
click at [537, 511] on button "button" at bounding box center [498, 544] width 116 height 66
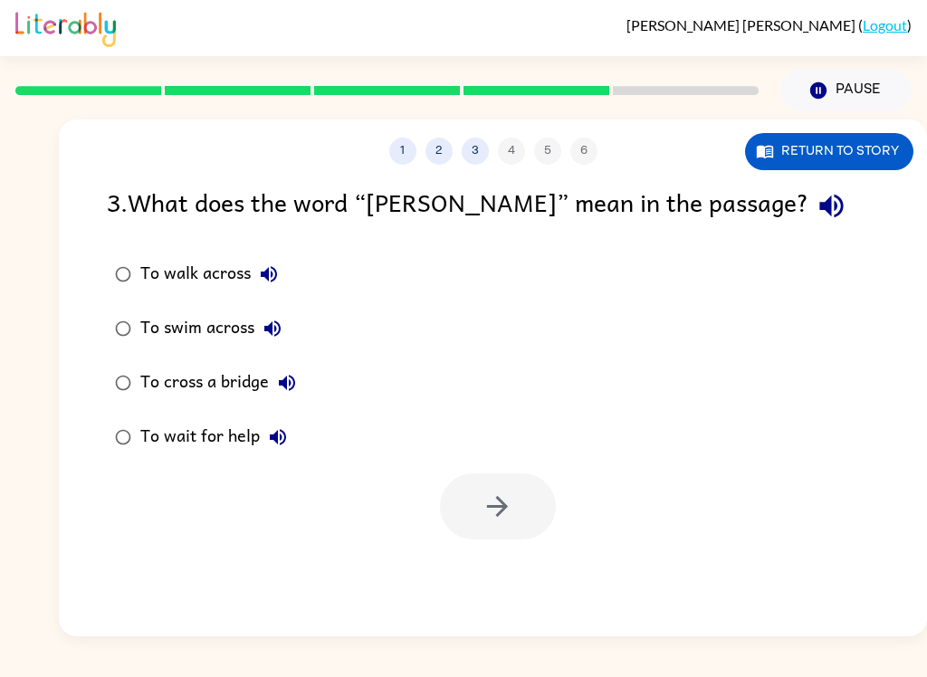
click at [256, 266] on button "To walk across" at bounding box center [269, 274] width 36 height 36
click at [272, 330] on icon "button" at bounding box center [272, 328] width 16 height 16
click at [288, 391] on icon "button" at bounding box center [287, 383] width 22 height 22
click at [279, 441] on icon "button" at bounding box center [278, 437] width 22 height 22
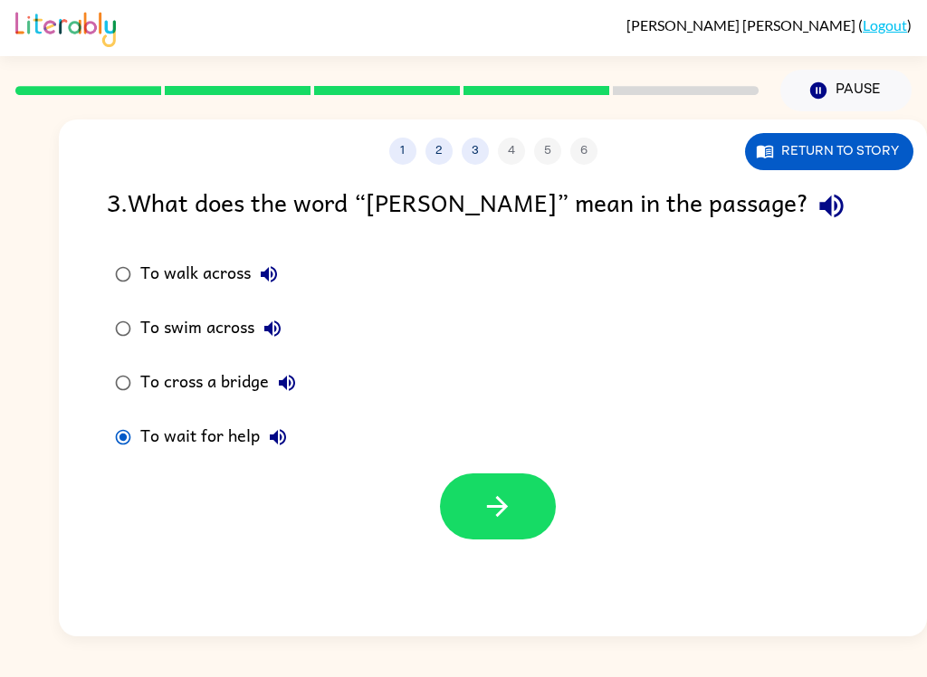
click at [499, 539] on button "button" at bounding box center [498, 506] width 116 height 66
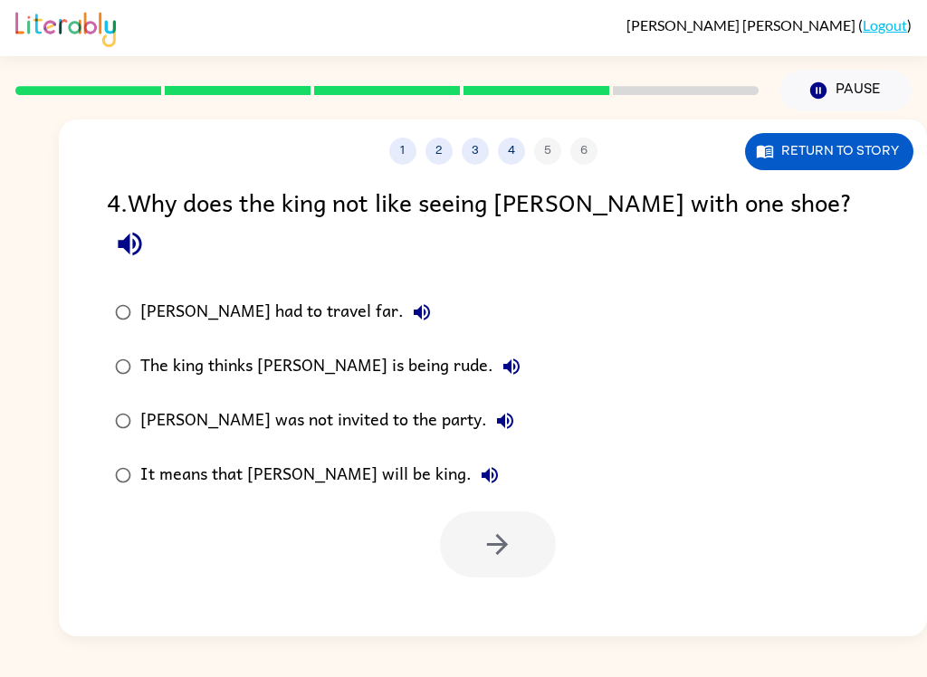
click at [404, 294] on button "[PERSON_NAME] had to travel far." at bounding box center [422, 312] width 36 height 36
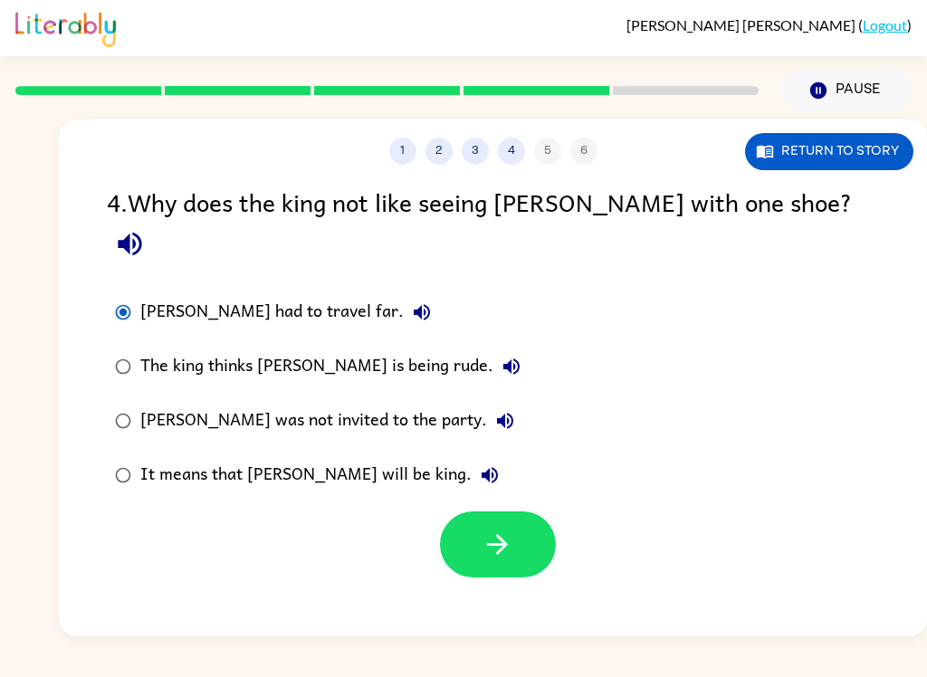
click at [497, 538] on button "button" at bounding box center [498, 544] width 116 height 66
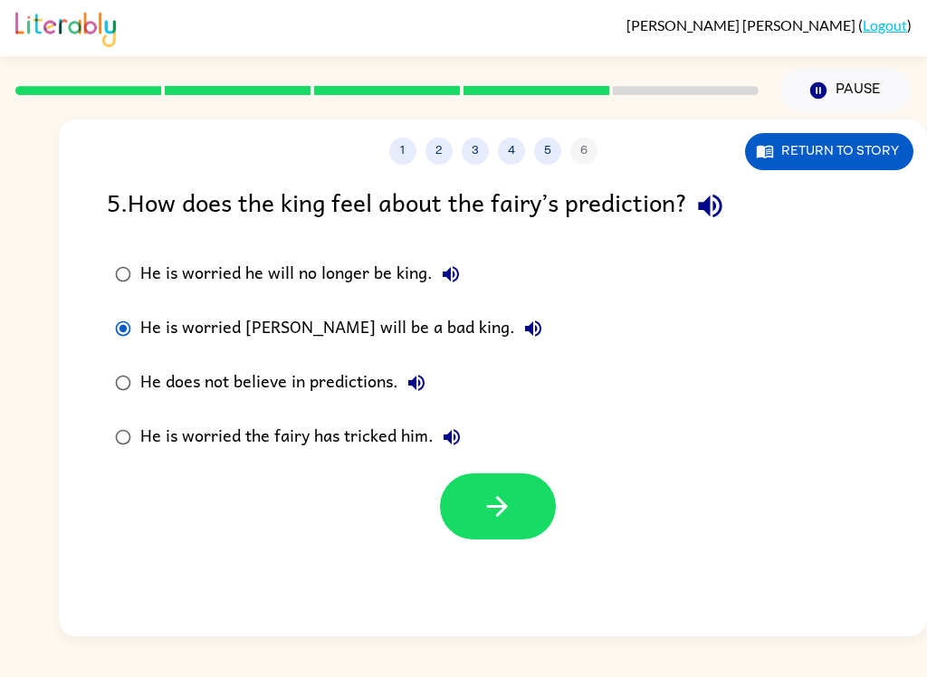
click at [515, 534] on button "button" at bounding box center [498, 506] width 116 height 66
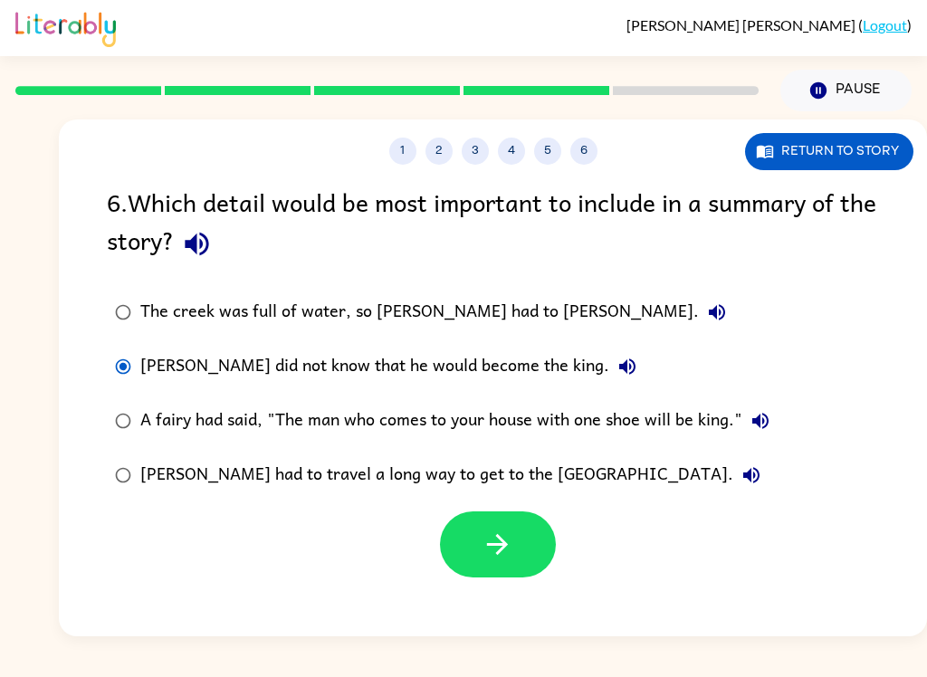
click at [616, 377] on icon "button" at bounding box center [627, 367] width 22 height 22
click at [521, 564] on button "button" at bounding box center [498, 544] width 116 height 66
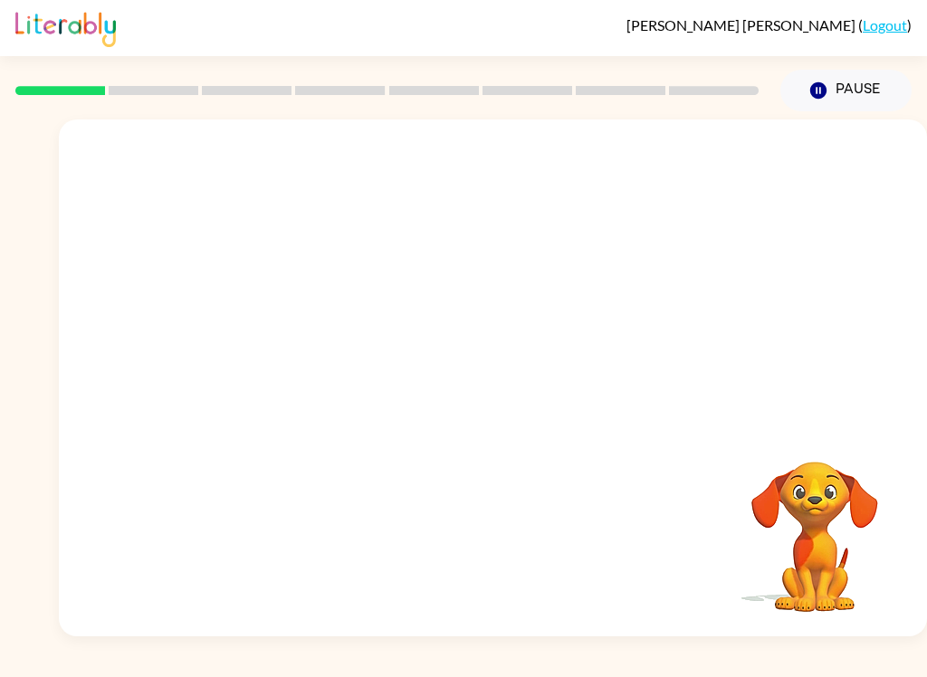
click at [834, 95] on button "Pause Pause" at bounding box center [845, 91] width 131 height 42
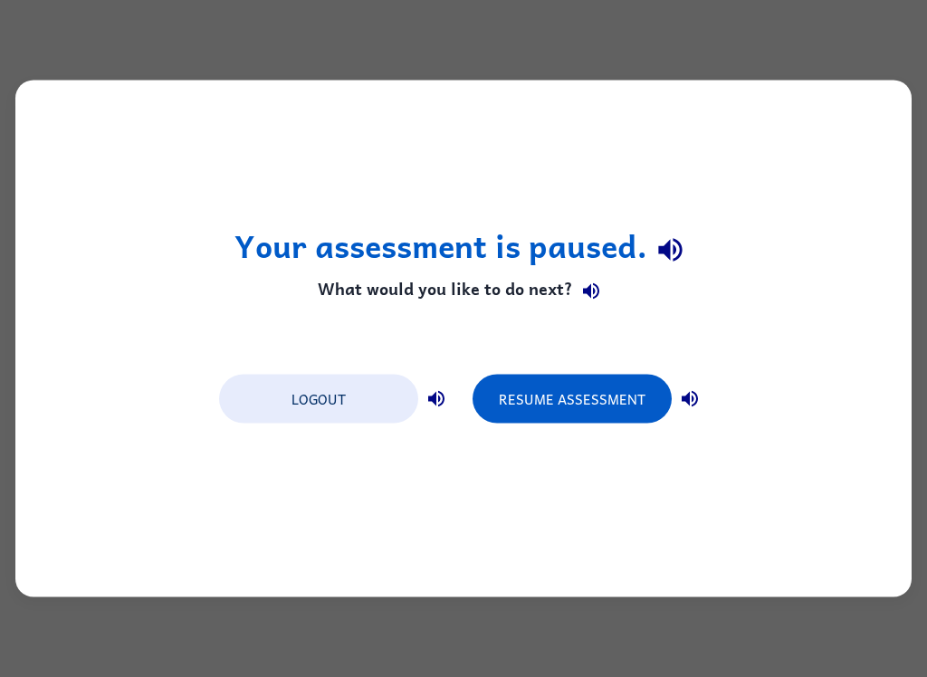
click at [356, 402] on button "Logout" at bounding box center [318, 399] width 199 height 49
